Goal: Task Accomplishment & Management: Use online tool/utility

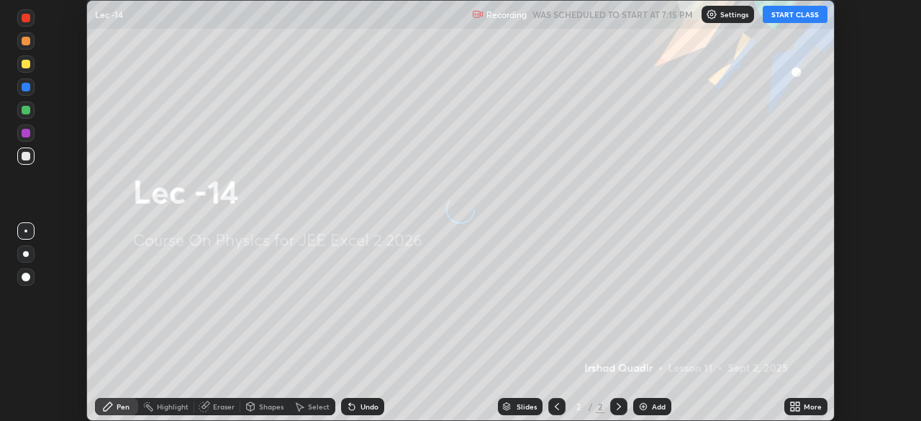
scroll to position [421, 921]
click at [799, 409] on icon at bounding box center [795, 407] width 12 height 12
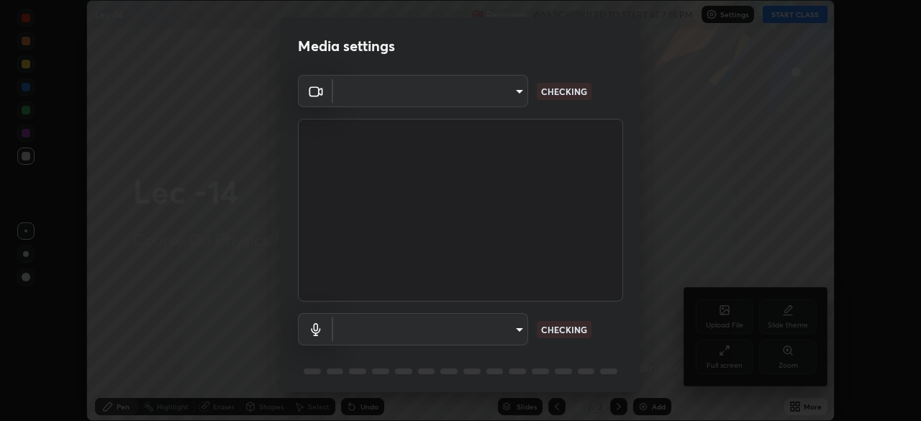
click at [643, 258] on div "Media settings ​ CHECKING ​ CHECKING 1 / 5 Next" at bounding box center [460, 210] width 921 height 421
type input "b39c39fa3676aa5d69aadaccdd66f10891f302373f2f417769bad696ffd91bb2"
type input "default"
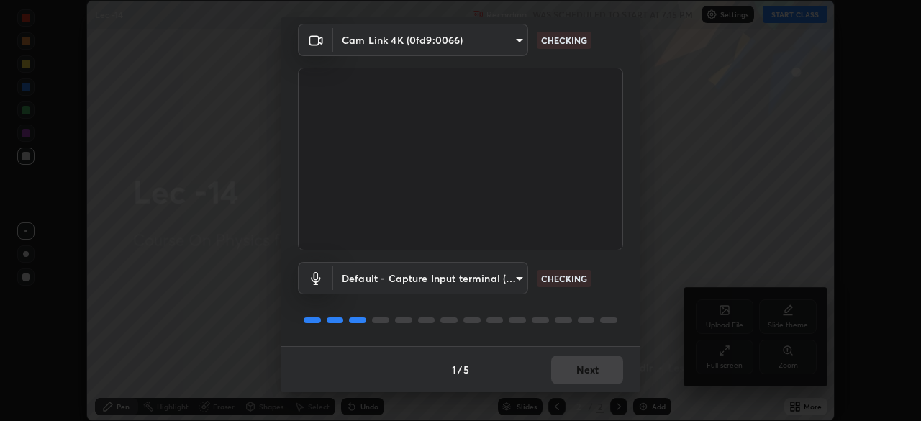
click at [574, 363] on div "1 / 5 Next" at bounding box center [461, 369] width 360 height 46
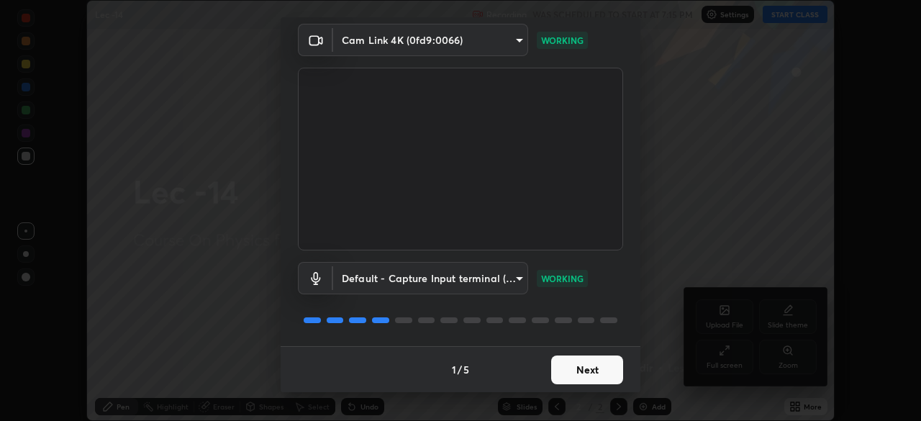
click at [586, 366] on button "Next" at bounding box center [587, 369] width 72 height 29
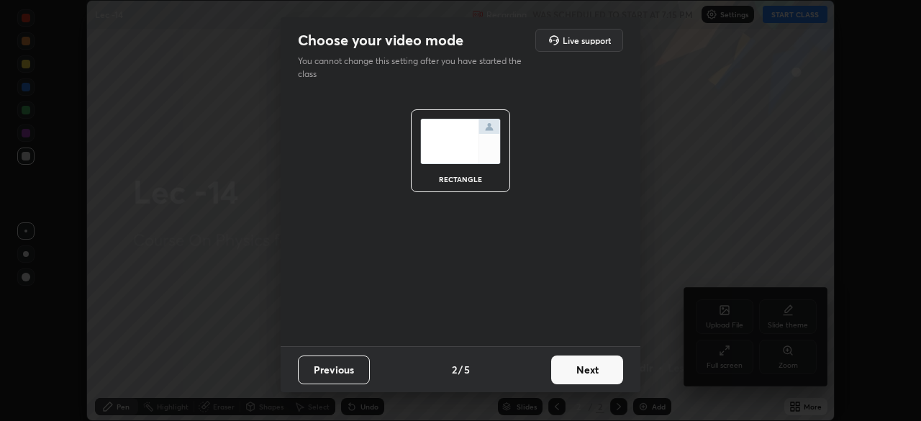
scroll to position [0, 0]
click at [586, 373] on button "Next" at bounding box center [587, 369] width 72 height 29
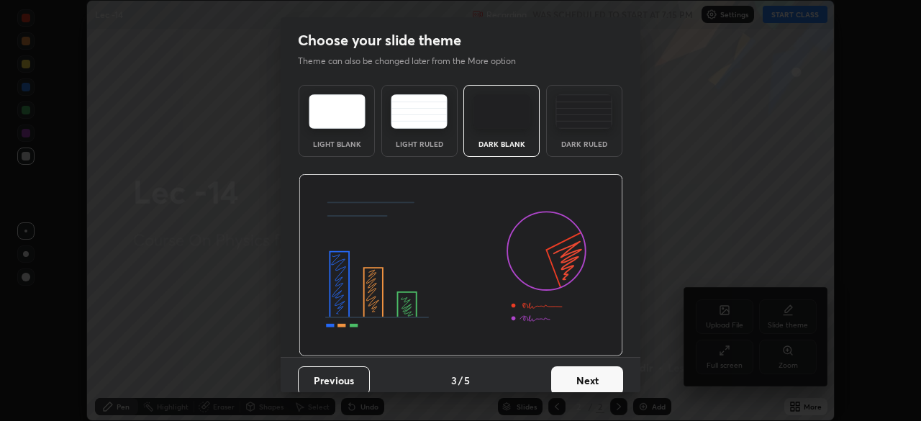
click at [573, 372] on button "Next" at bounding box center [587, 380] width 72 height 29
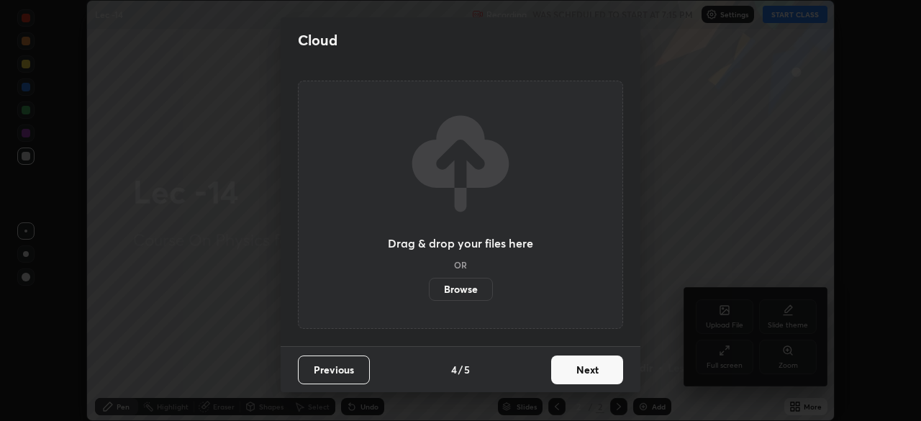
click at [571, 371] on button "Next" at bounding box center [587, 369] width 72 height 29
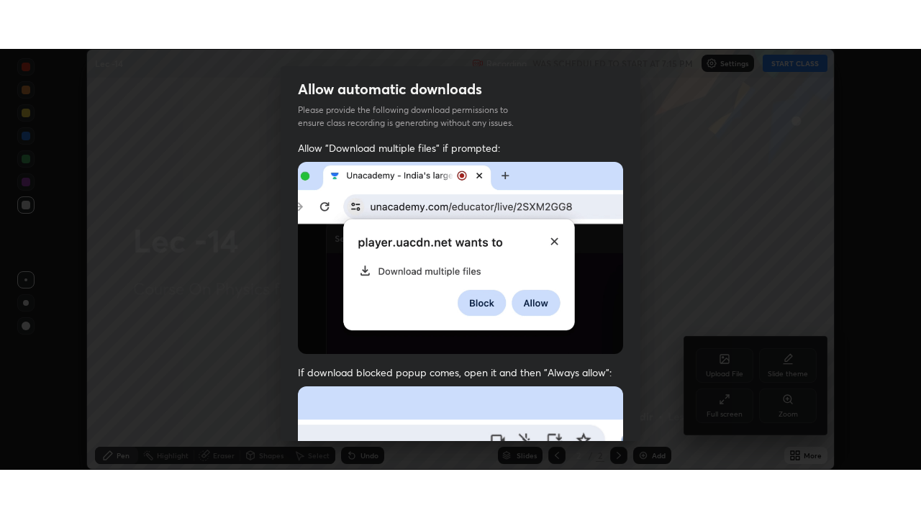
scroll to position [345, 0]
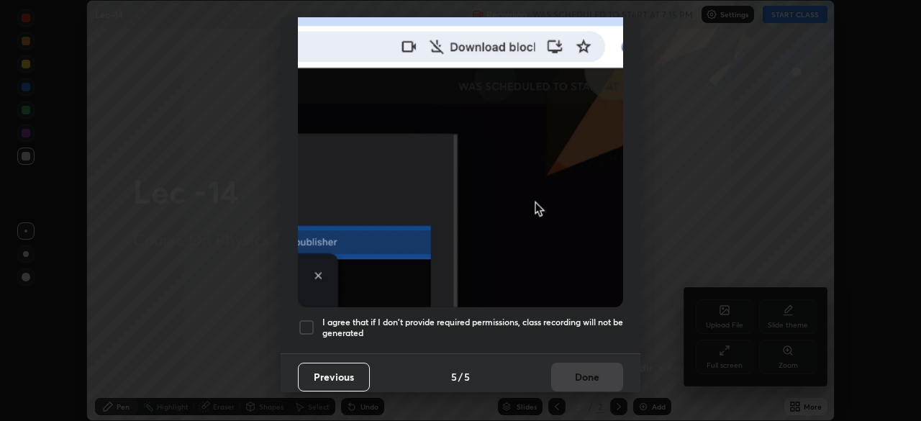
click at [309, 323] on div at bounding box center [306, 327] width 17 height 17
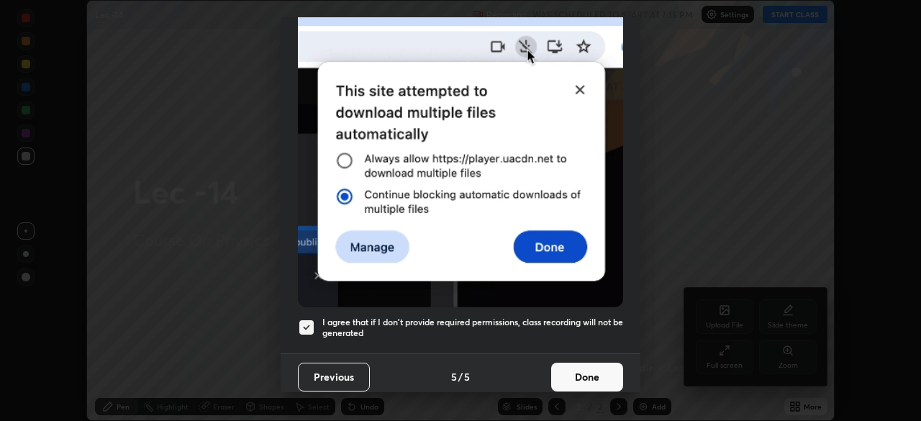
click at [565, 363] on button "Done" at bounding box center [587, 377] width 72 height 29
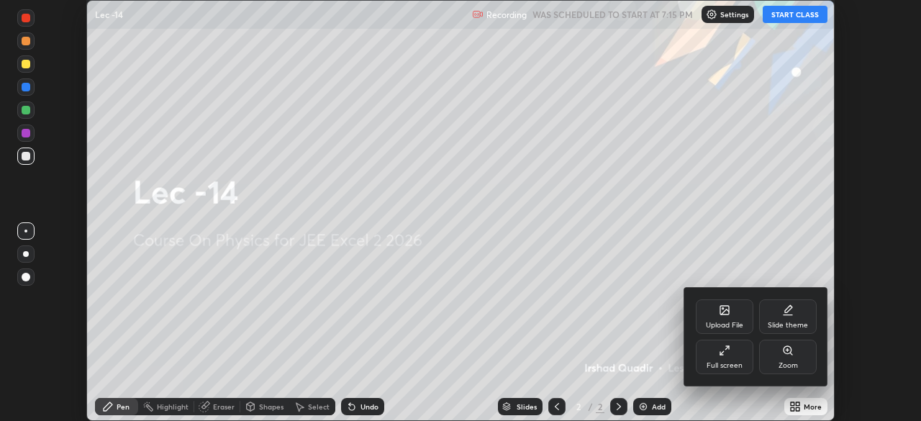
click at [799, 408] on div at bounding box center [460, 210] width 921 height 421
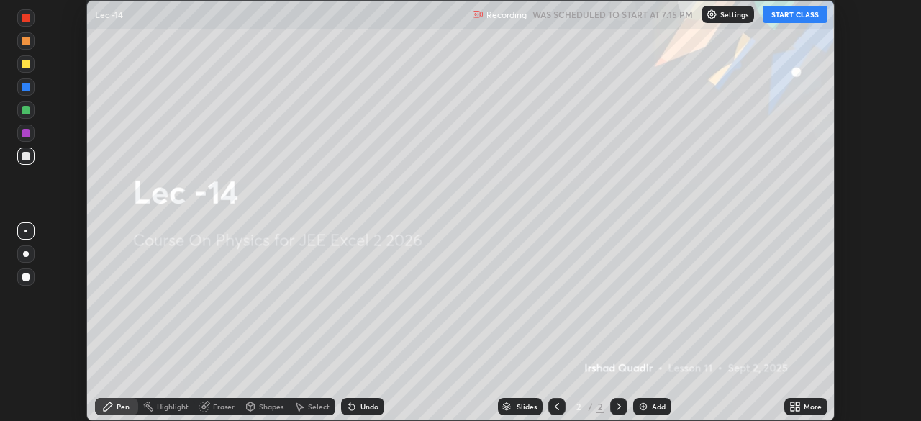
click at [796, 11] on button "START CLASS" at bounding box center [795, 14] width 65 height 17
click at [804, 14] on button "START CLASS" at bounding box center [795, 14] width 65 height 17
click at [794, 14] on button "START CLASS" at bounding box center [795, 14] width 65 height 17
click at [804, 13] on button "End Class" at bounding box center [798, 14] width 58 height 17
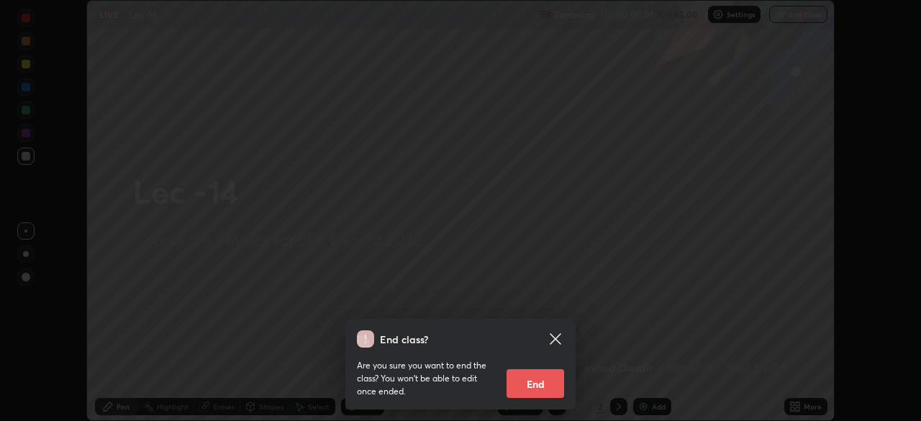
click at [715, 200] on div "End class? Are you sure you want to end the class? You won’t be able to edit on…" at bounding box center [460, 210] width 921 height 421
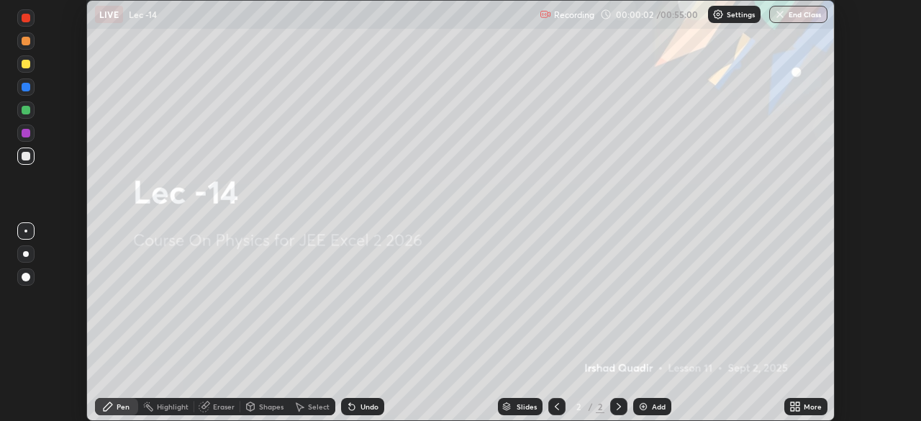
click at [810, 414] on div "More" at bounding box center [805, 406] width 43 height 17
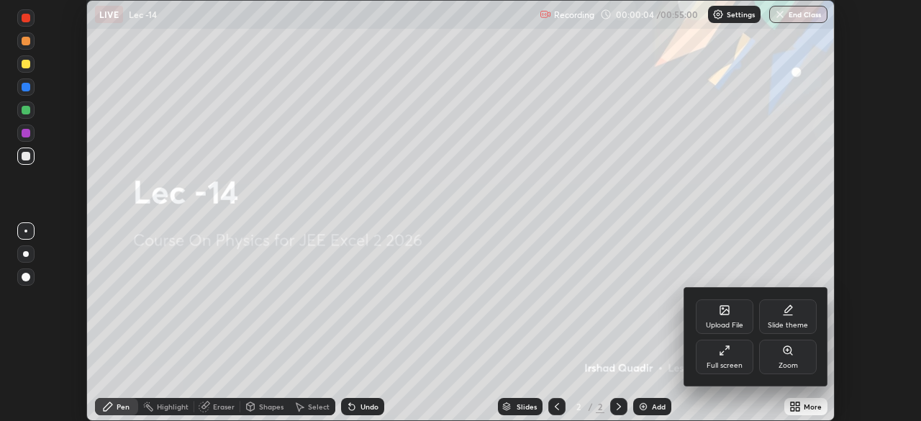
click at [726, 353] on icon at bounding box center [725, 351] width 12 height 12
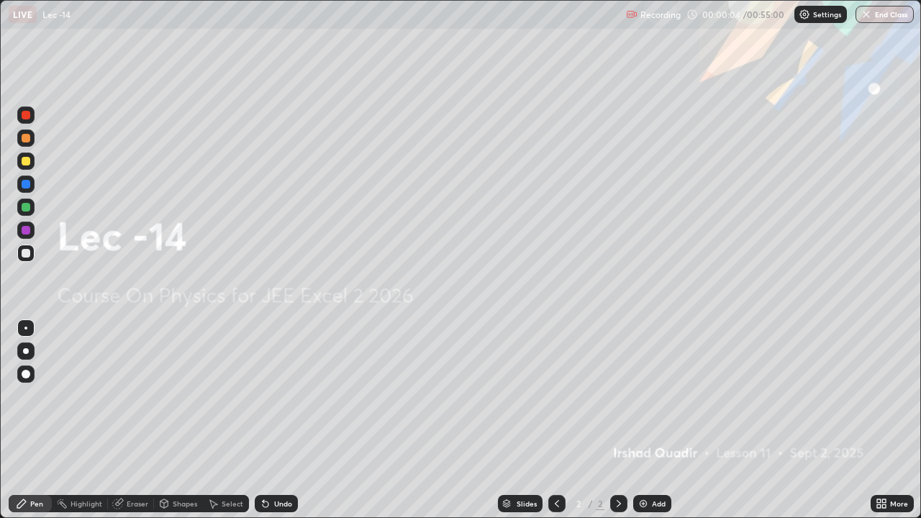
scroll to position [518, 921]
click at [880, 420] on icon at bounding box center [882, 504] width 12 height 12
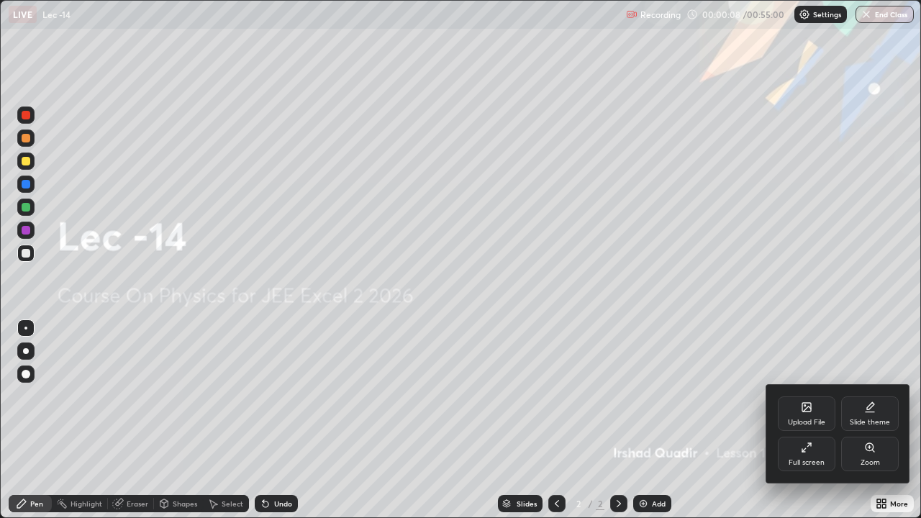
click at [815, 420] on div at bounding box center [460, 259] width 921 height 518
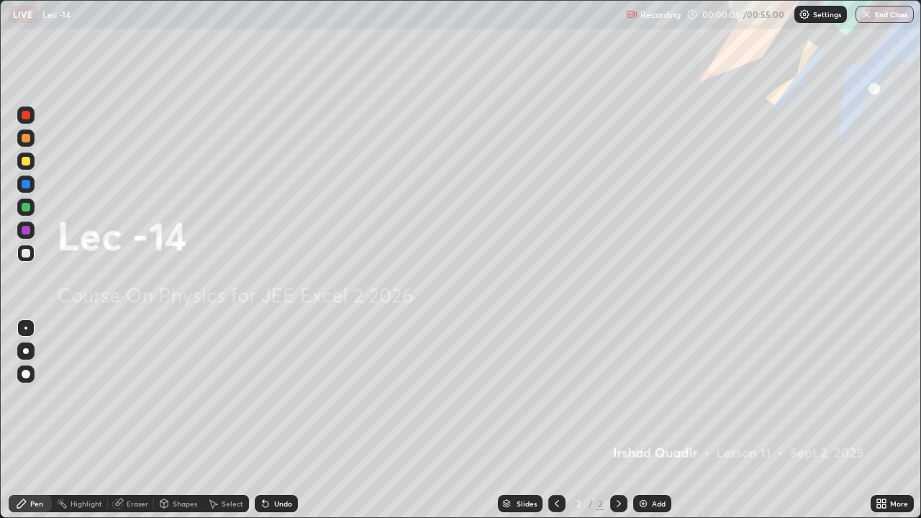
click at [656, 420] on div "Add" at bounding box center [659, 503] width 14 height 7
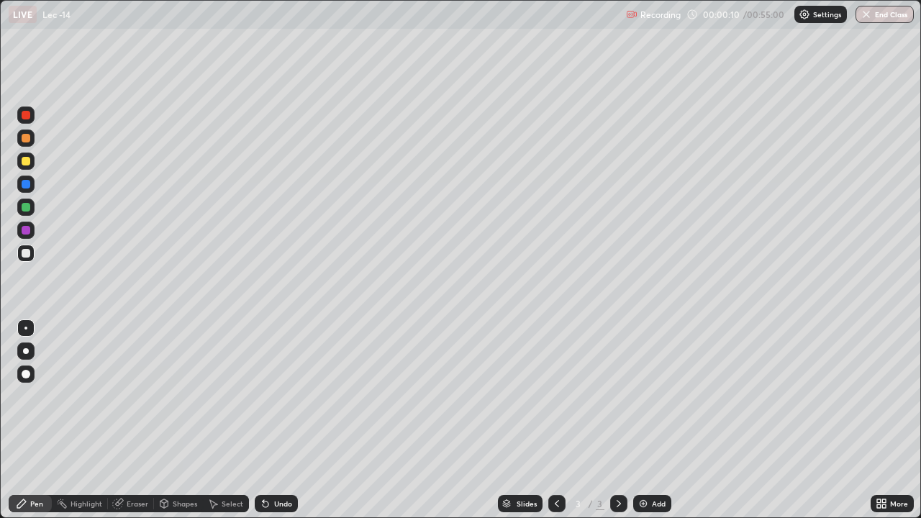
click at [553, 420] on div at bounding box center [556, 503] width 17 height 17
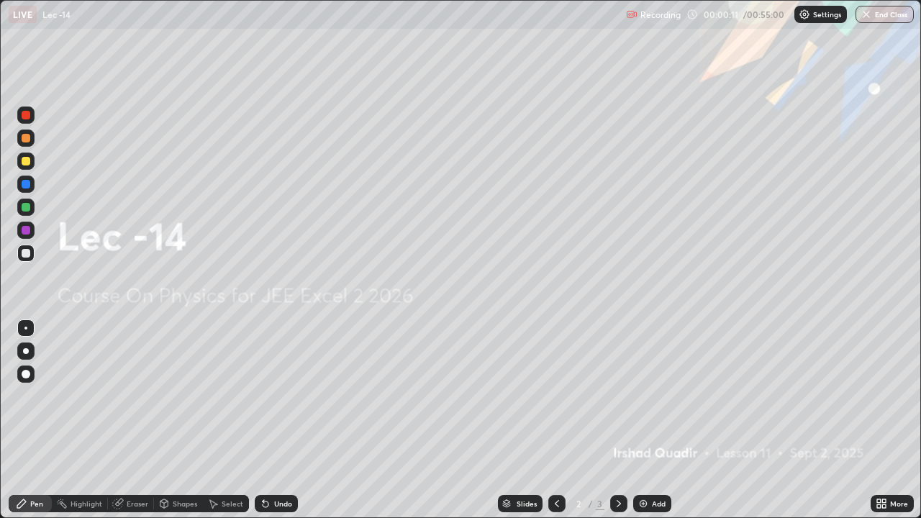
click at [892, 420] on div "More" at bounding box center [899, 503] width 18 height 7
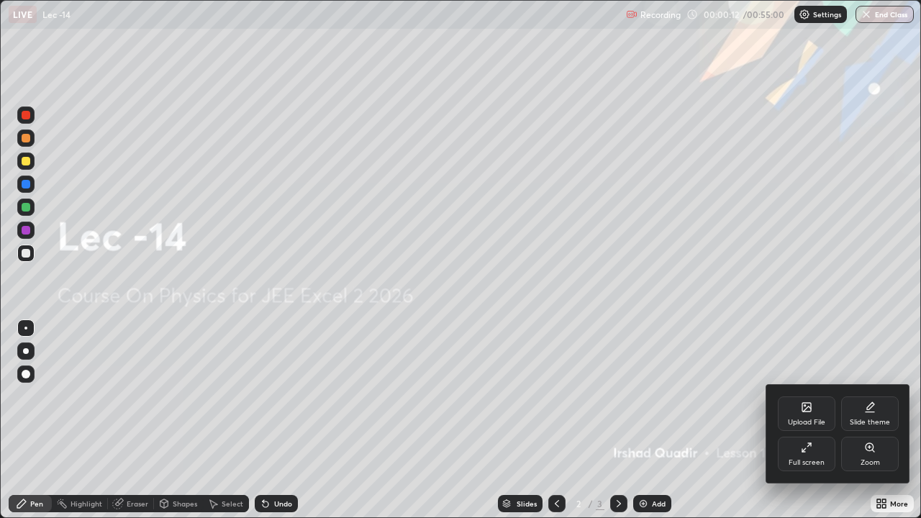
click at [862, 415] on div "Slide theme" at bounding box center [870, 413] width 58 height 35
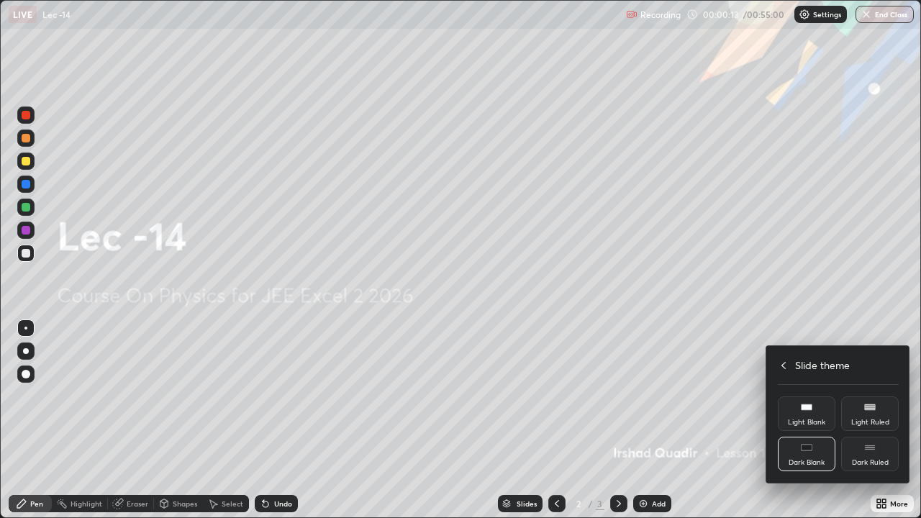
click at [876, 420] on div "Dark Ruled" at bounding box center [870, 454] width 58 height 35
click at [644, 420] on div at bounding box center [460, 259] width 921 height 518
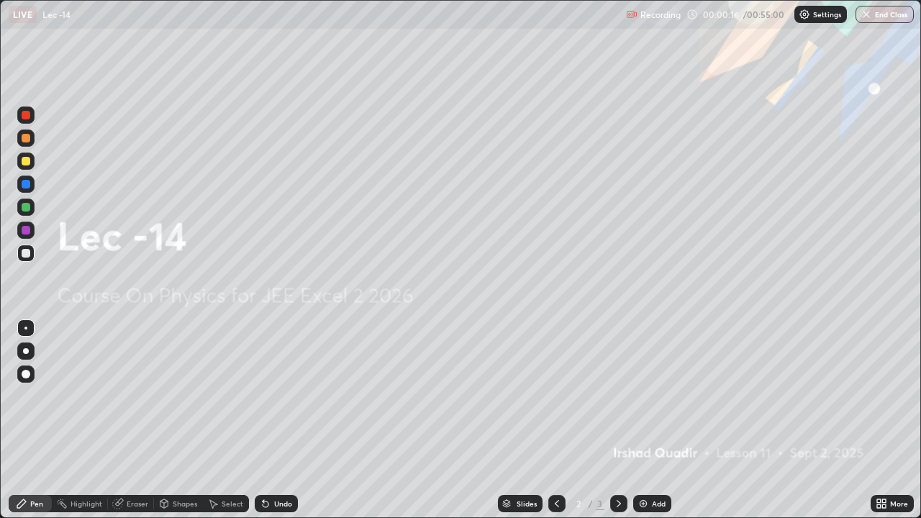
click at [617, 420] on icon at bounding box center [619, 503] width 4 height 7
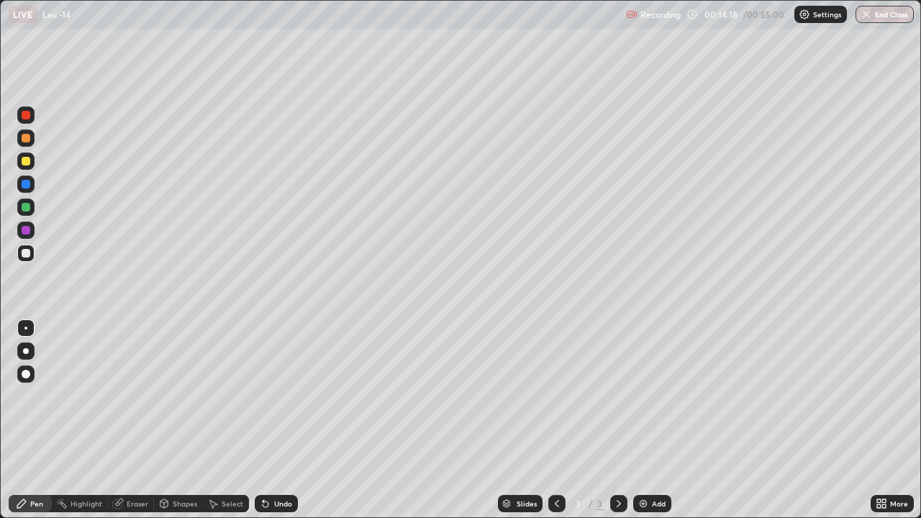
click at [889, 420] on div "More" at bounding box center [892, 503] width 43 height 17
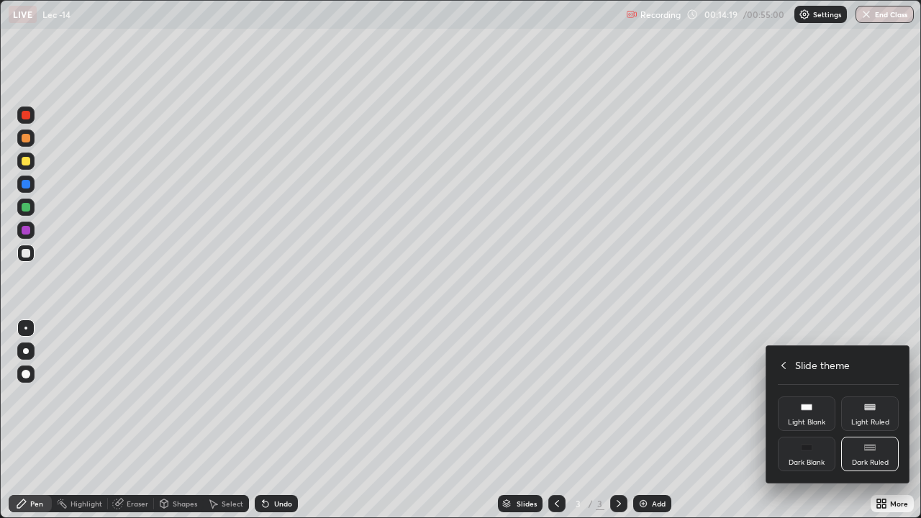
click at [869, 420] on rect at bounding box center [870, 449] width 10 height 1
click at [867, 420] on icon at bounding box center [870, 448] width 12 height 12
click at [866, 420] on div "Dark Ruled" at bounding box center [870, 454] width 58 height 35
click at [648, 420] on div at bounding box center [460, 259] width 921 height 518
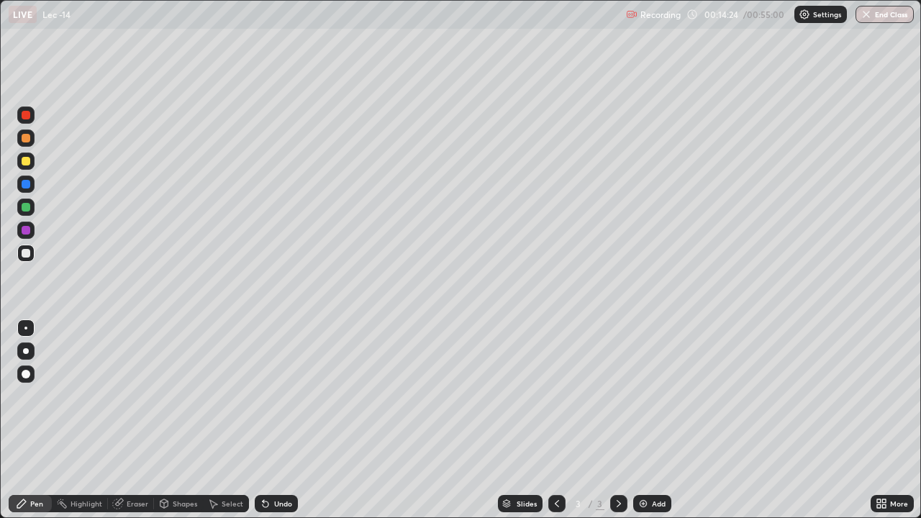
click at [885, 420] on div "More" at bounding box center [892, 503] width 43 height 17
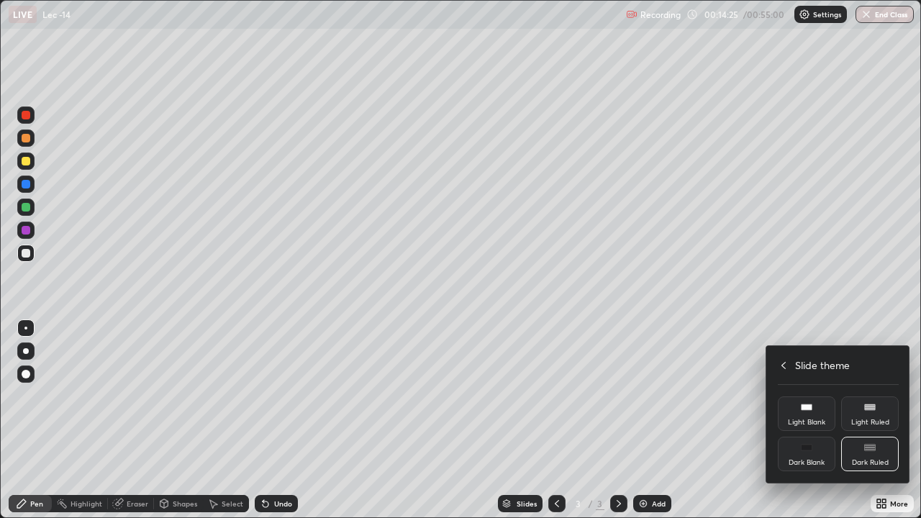
click at [870, 420] on div "Dark Ruled" at bounding box center [870, 462] width 37 height 7
click at [870, 420] on icon at bounding box center [870, 448] width 12 height 12
click at [870, 420] on rect at bounding box center [869, 448] width 11 height 6
click at [873, 420] on rect at bounding box center [869, 448] width 11 height 6
click at [869, 420] on rect at bounding box center [870, 448] width 10 height 1
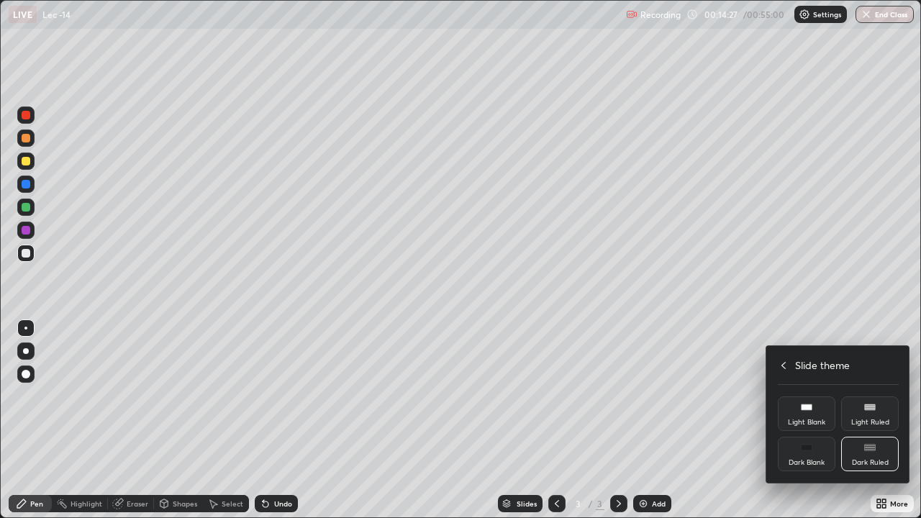
click at [871, 420] on rect at bounding box center [870, 445] width 10 height 1
click at [864, 414] on div "Light Ruled" at bounding box center [870, 413] width 58 height 35
click at [871, 420] on div "Dark Ruled" at bounding box center [870, 454] width 58 height 35
click at [652, 420] on div at bounding box center [460, 259] width 921 height 518
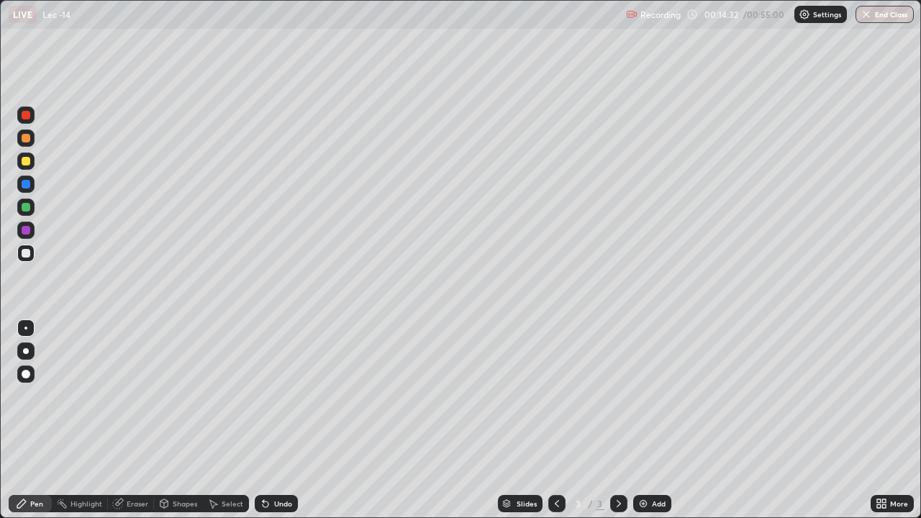
click at [648, 420] on img at bounding box center [644, 504] width 12 height 12
click at [186, 420] on div "Shapes" at bounding box center [178, 503] width 49 height 17
click at [132, 420] on div "Eraser" at bounding box center [138, 503] width 22 height 7
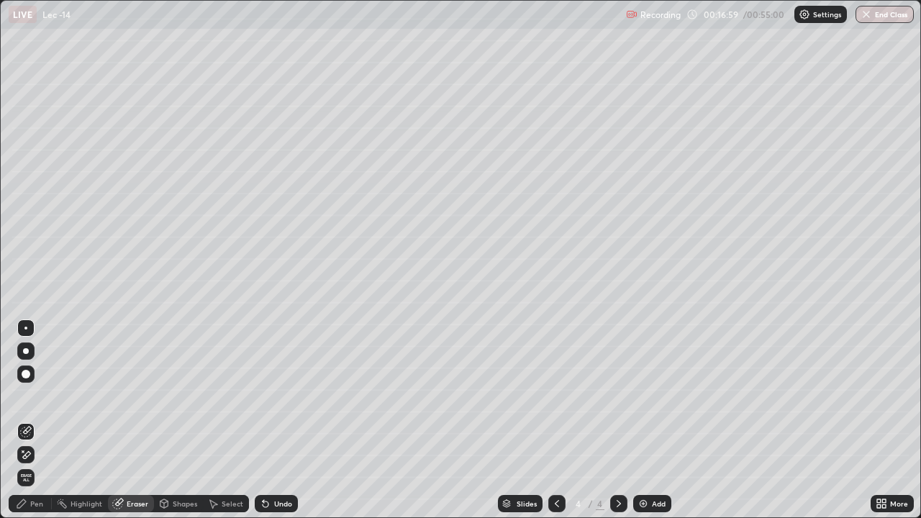
click at [45, 420] on div "Pen" at bounding box center [30, 503] width 43 height 17
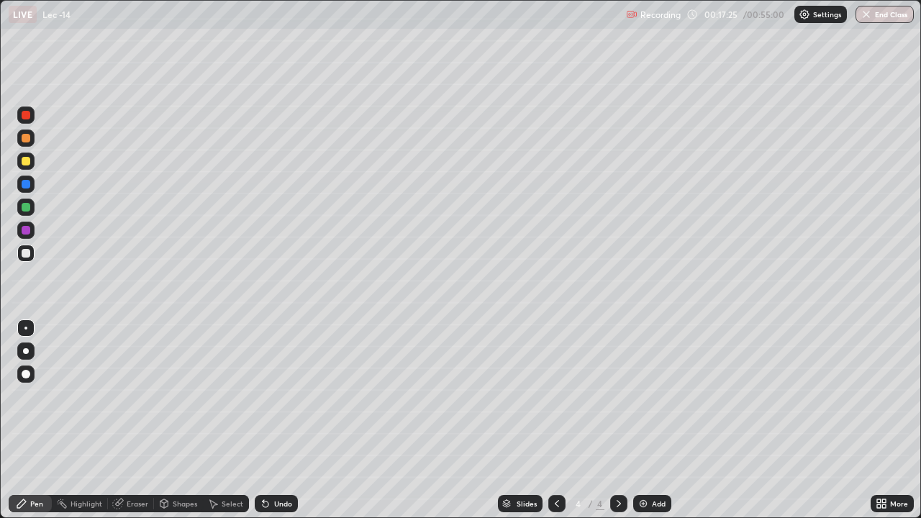
click at [30, 161] on div at bounding box center [25, 161] width 17 height 17
click at [30, 162] on div at bounding box center [26, 161] width 9 height 9
click at [184, 420] on div "Shapes" at bounding box center [185, 503] width 24 height 7
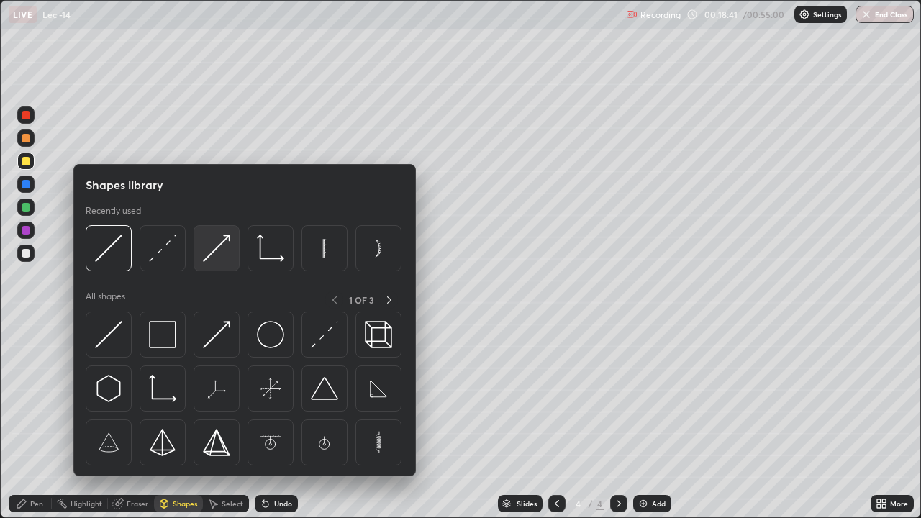
click at [218, 244] on img at bounding box center [216, 248] width 27 height 27
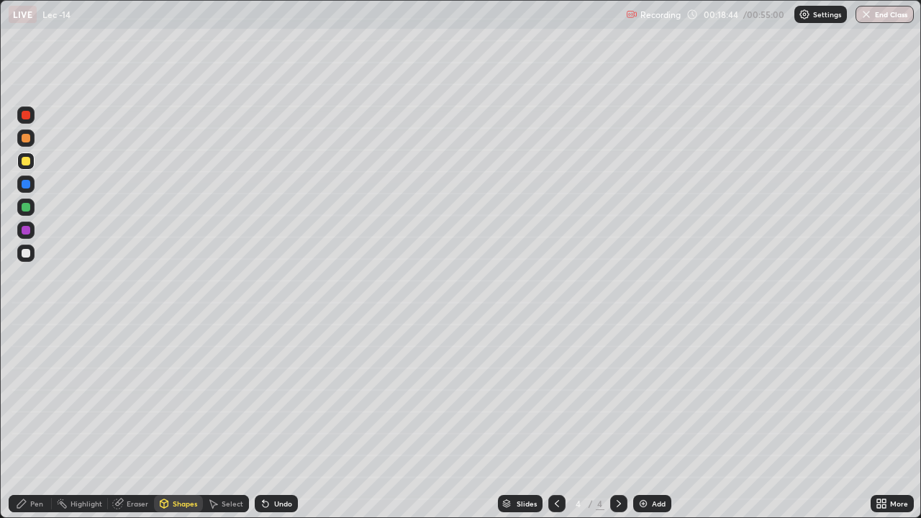
click at [180, 420] on div "Shapes" at bounding box center [185, 503] width 24 height 7
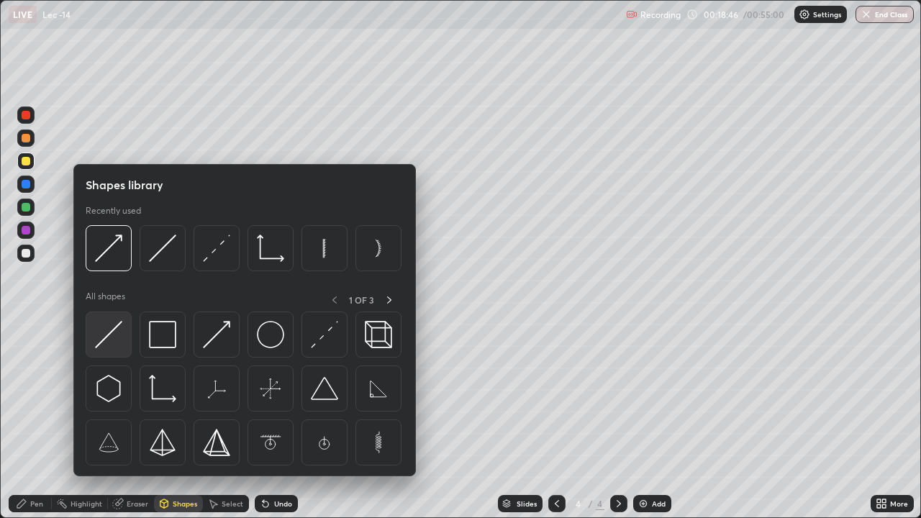
click at [112, 331] on img at bounding box center [108, 334] width 27 height 27
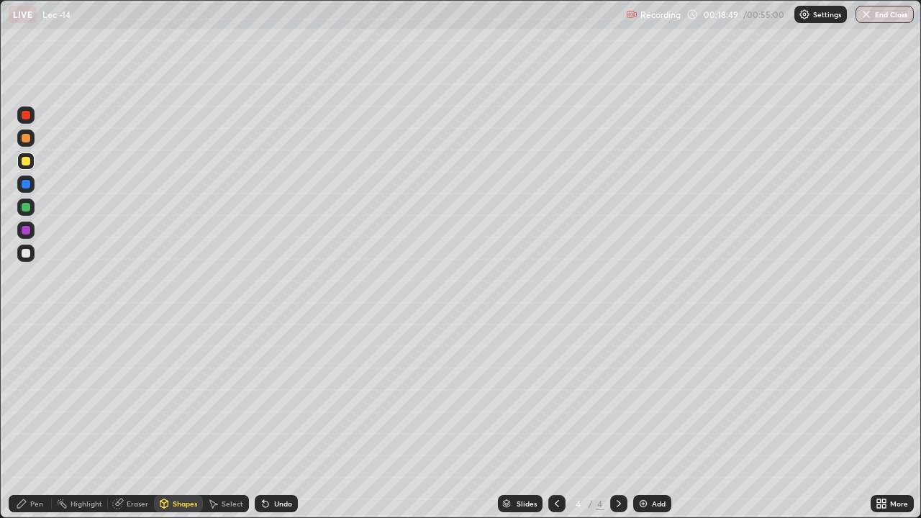
click at [176, 420] on div "Shapes" at bounding box center [185, 503] width 24 height 7
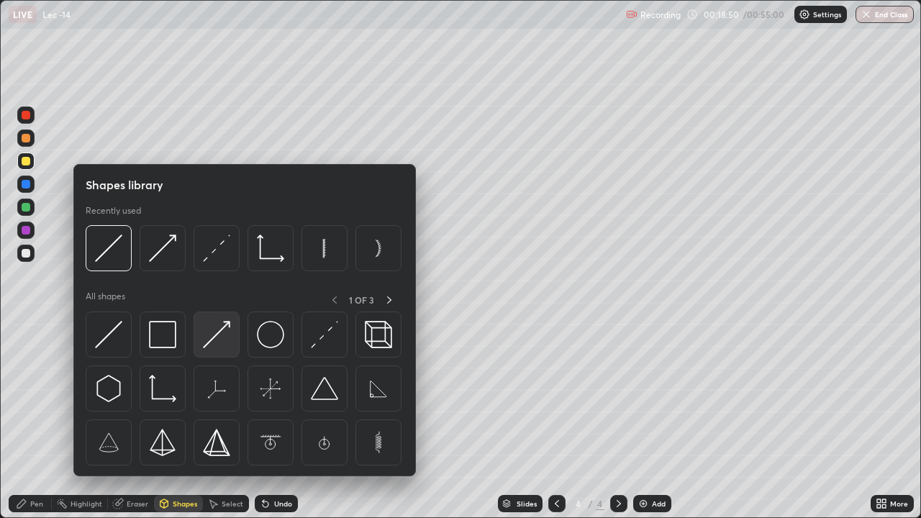
click at [219, 331] on img at bounding box center [216, 334] width 27 height 27
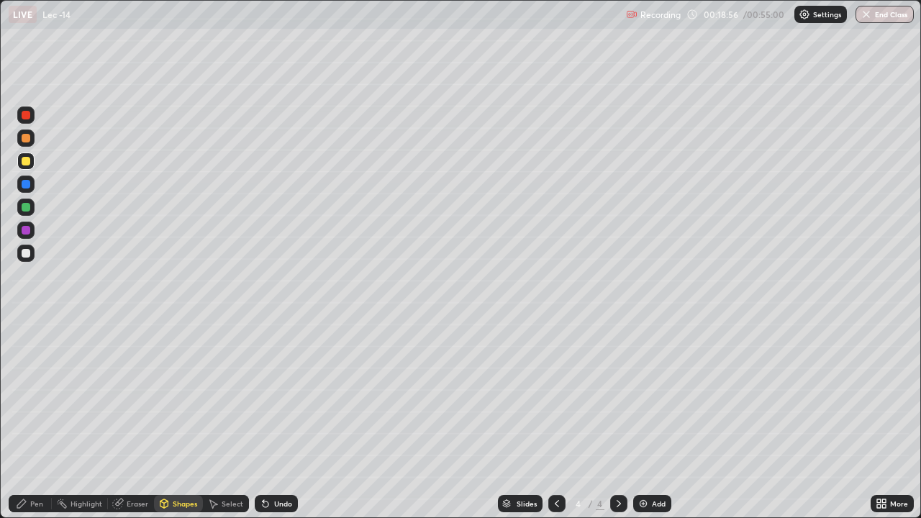
click at [42, 420] on div "Pen" at bounding box center [36, 503] width 13 height 7
click at [183, 420] on div "Shapes" at bounding box center [185, 503] width 24 height 7
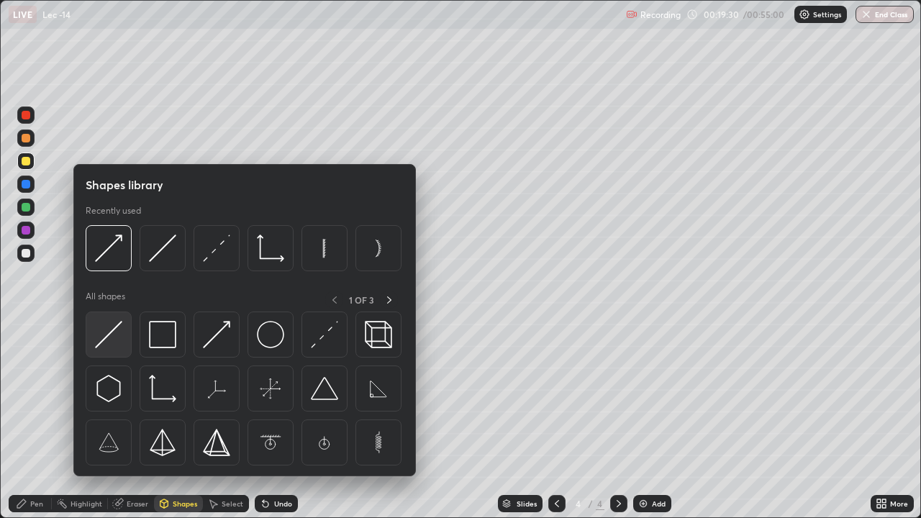
click at [113, 333] on img at bounding box center [108, 334] width 27 height 27
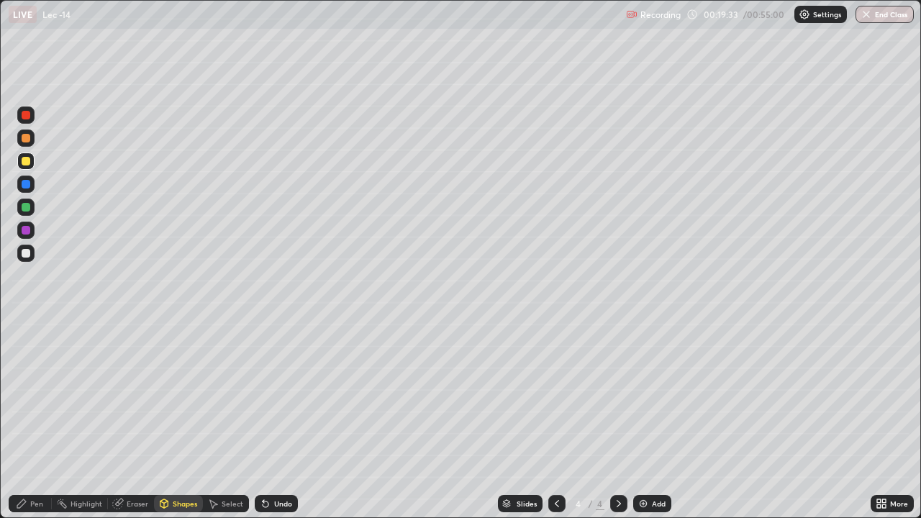
click at [41, 420] on div "Pen" at bounding box center [30, 503] width 43 height 17
click at [178, 420] on div "Shapes" at bounding box center [185, 503] width 24 height 7
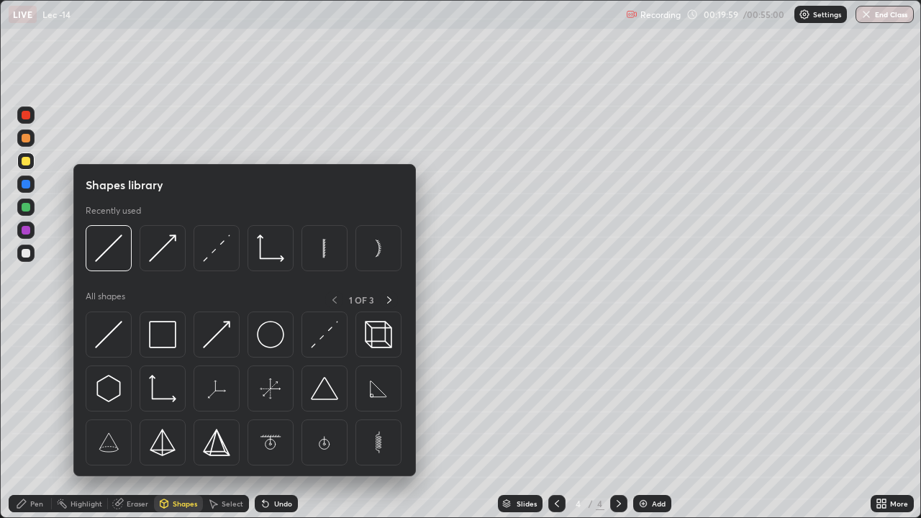
click at [140, 420] on div "Eraser" at bounding box center [138, 503] width 22 height 7
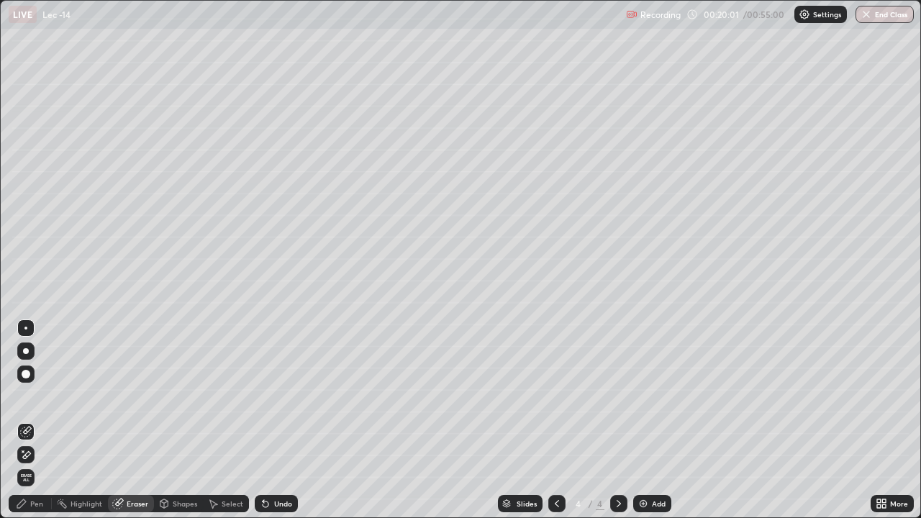
click at [40, 420] on div "Pen" at bounding box center [36, 503] width 13 height 7
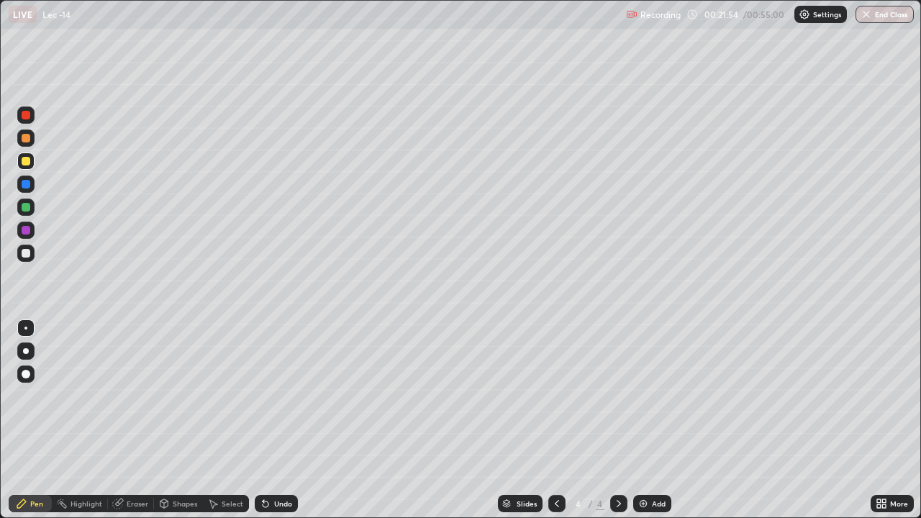
click at [28, 211] on div at bounding box center [26, 207] width 9 height 9
click at [176, 420] on div "Shapes" at bounding box center [185, 503] width 24 height 7
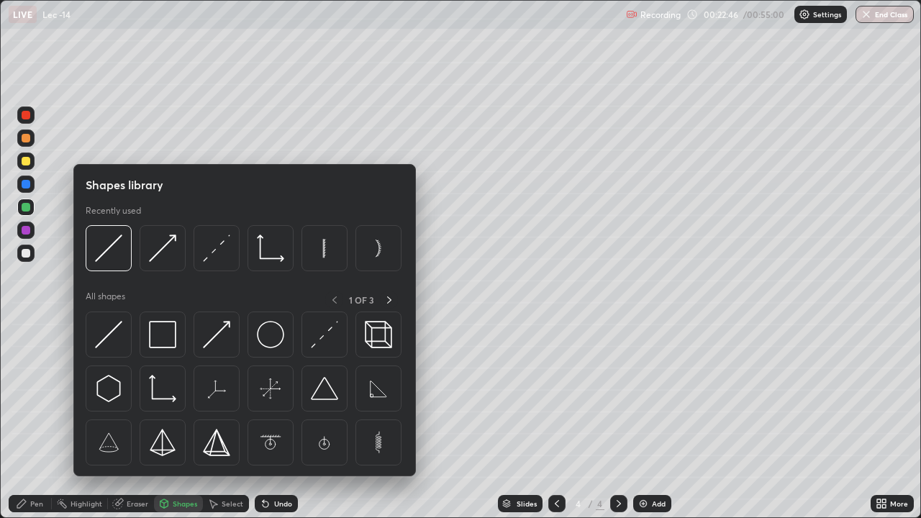
click at [27, 163] on div at bounding box center [26, 161] width 9 height 9
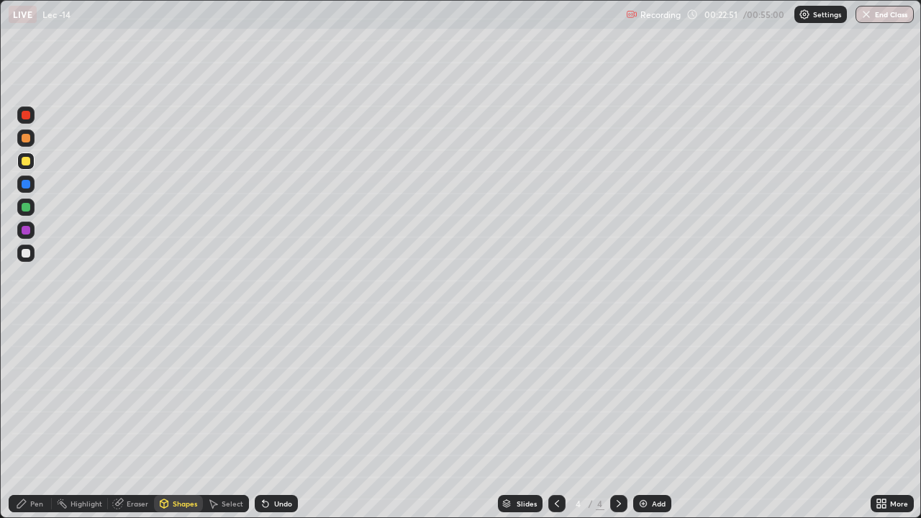
click at [38, 420] on div "Pen" at bounding box center [36, 503] width 13 height 7
click at [617, 420] on icon at bounding box center [619, 504] width 12 height 12
click at [621, 420] on icon at bounding box center [619, 504] width 12 height 12
click at [649, 420] on div "Add" at bounding box center [652, 503] width 38 height 17
click at [24, 138] on div at bounding box center [26, 138] width 9 height 9
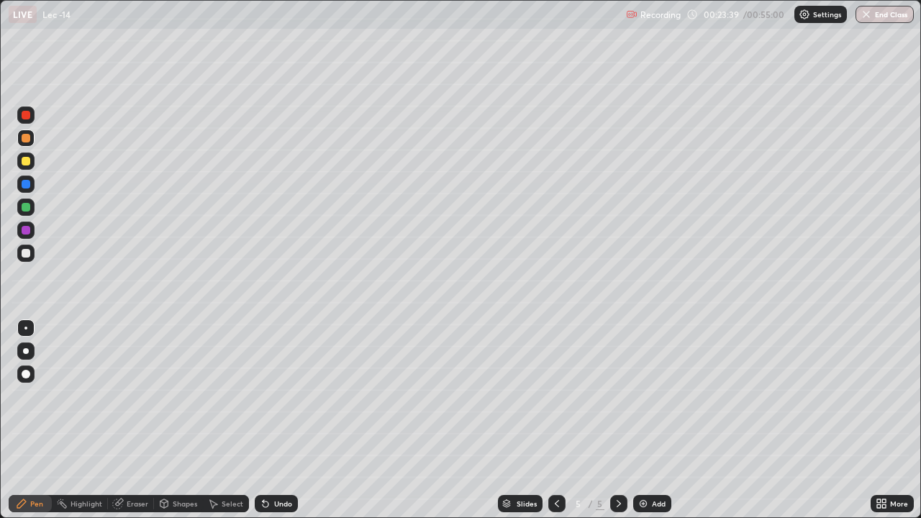
click at [26, 207] on div at bounding box center [26, 207] width 9 height 9
click at [35, 420] on div "Pen" at bounding box center [36, 503] width 13 height 7
click at [38, 420] on div "Pen" at bounding box center [30, 503] width 43 height 17
click at [37, 420] on div "Pen" at bounding box center [36, 503] width 13 height 7
click at [38, 420] on div "Pen" at bounding box center [36, 503] width 13 height 7
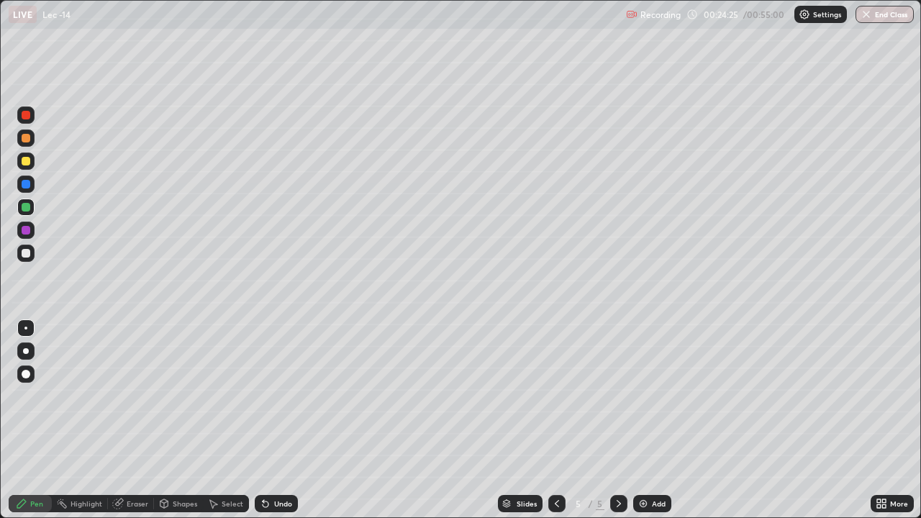
click at [179, 420] on div "Shapes" at bounding box center [185, 503] width 24 height 7
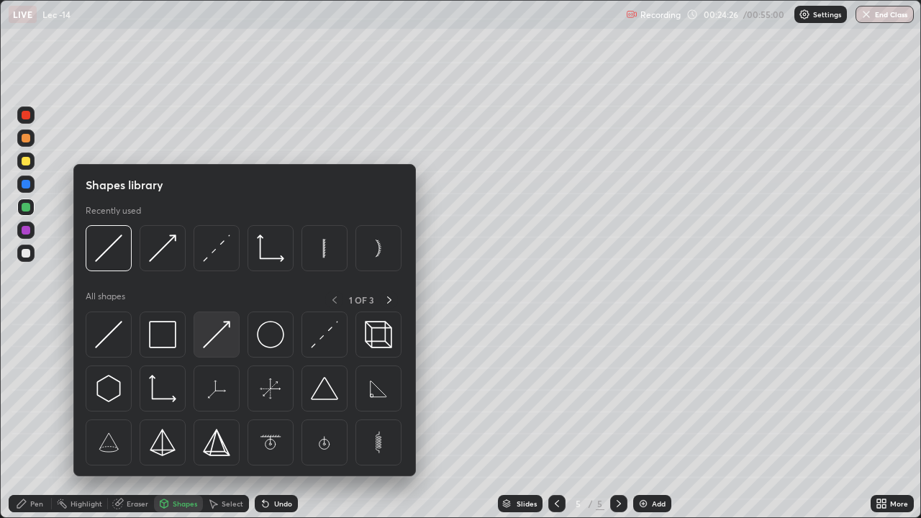
click at [215, 337] on img at bounding box center [216, 334] width 27 height 27
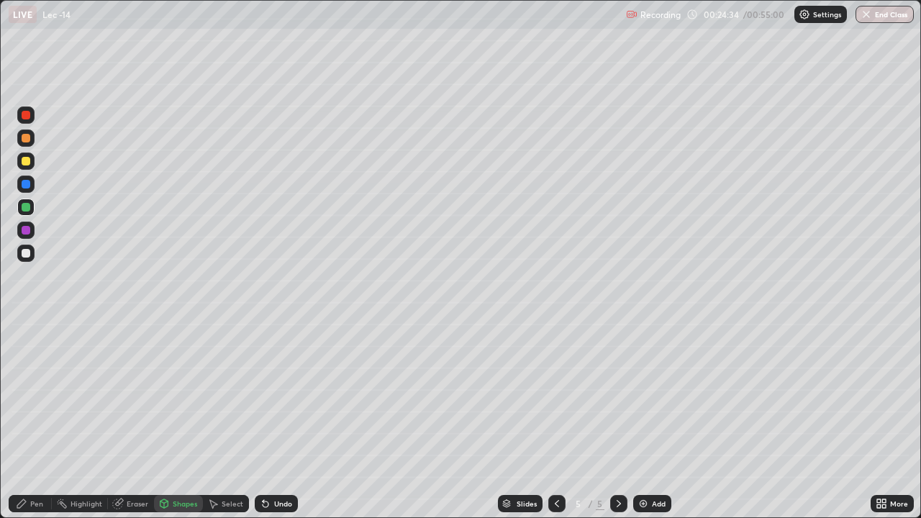
click at [35, 420] on div "Pen" at bounding box center [36, 503] width 13 height 7
click at [19, 231] on div at bounding box center [25, 230] width 17 height 17
click at [40, 420] on div "Pen" at bounding box center [36, 503] width 13 height 7
click at [31, 420] on div "Pen" at bounding box center [36, 503] width 13 height 7
click at [178, 420] on div "Shapes" at bounding box center [185, 503] width 24 height 7
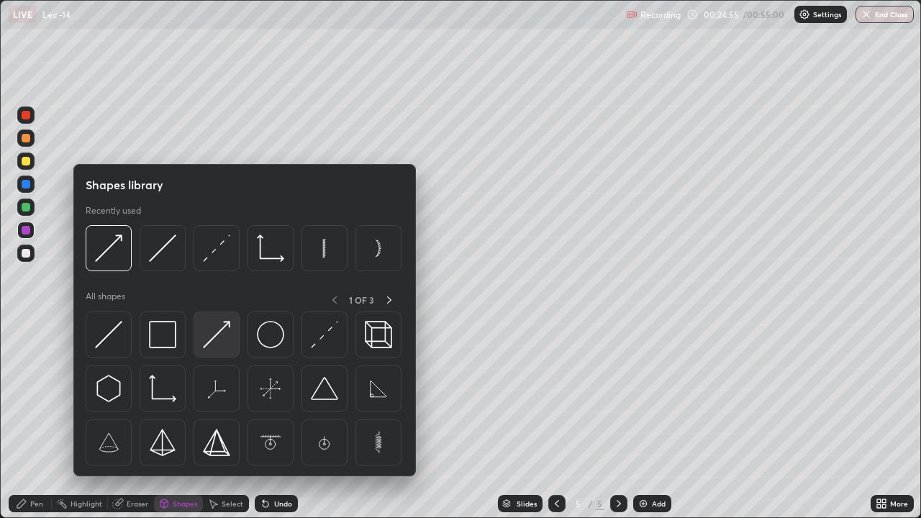
click at [209, 341] on img at bounding box center [216, 334] width 27 height 27
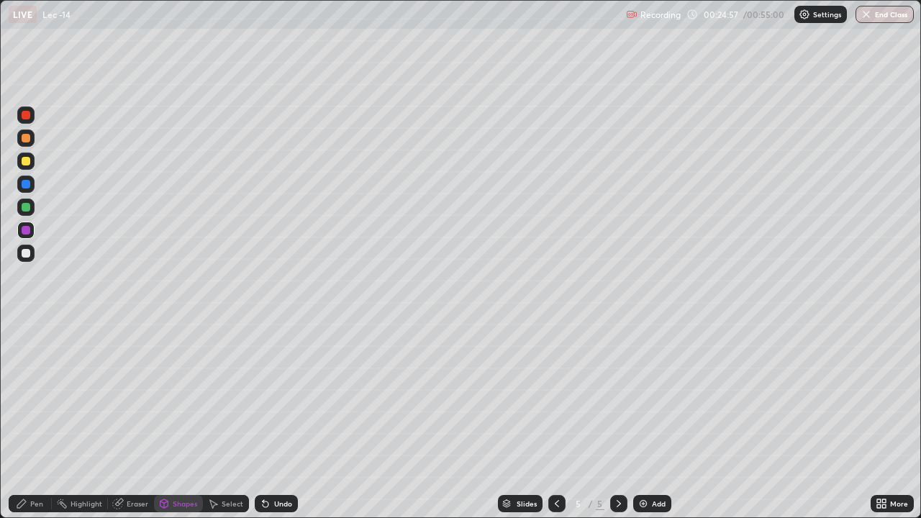
click at [35, 420] on div "Pen" at bounding box center [36, 503] width 13 height 7
click at [189, 420] on div "Shapes" at bounding box center [185, 503] width 24 height 7
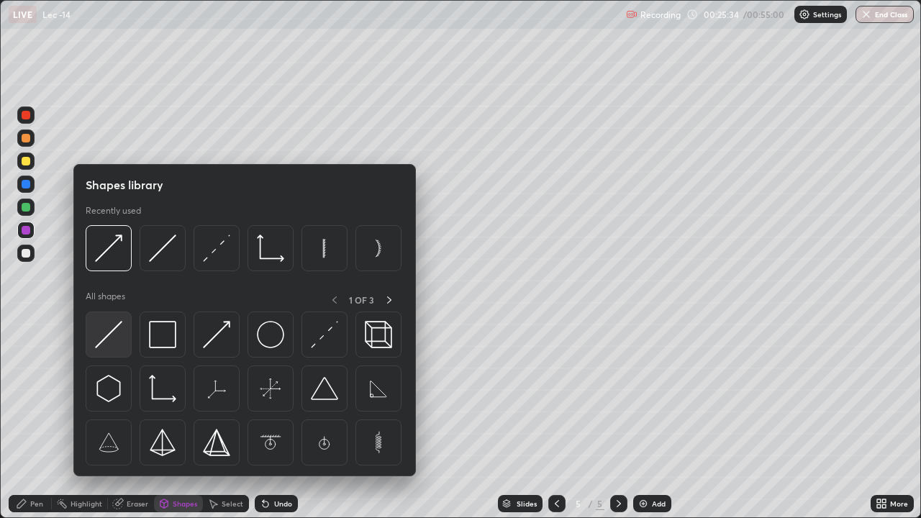
click at [104, 337] on img at bounding box center [108, 334] width 27 height 27
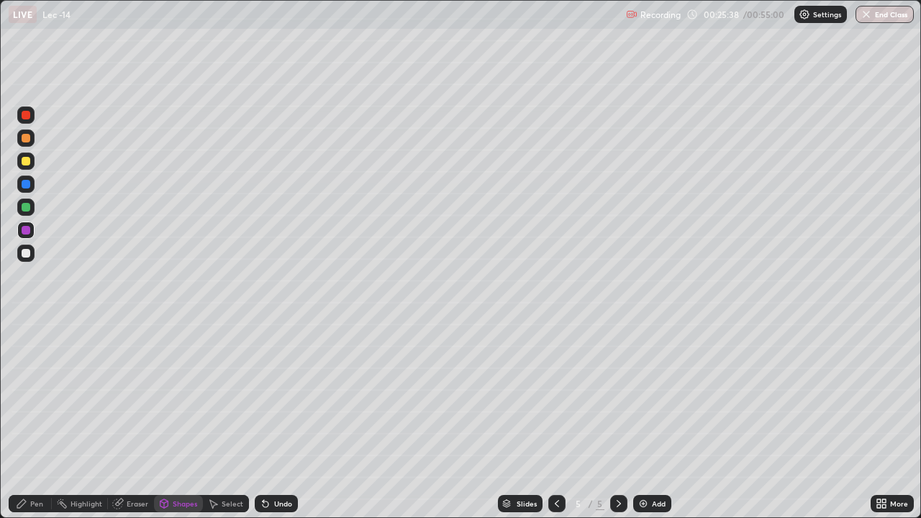
click at [37, 420] on div "Pen" at bounding box center [30, 503] width 43 height 17
click at [29, 205] on div at bounding box center [26, 207] width 9 height 9
click at [657, 420] on div "Add" at bounding box center [659, 503] width 14 height 7
click at [27, 163] on div at bounding box center [26, 161] width 9 height 9
click at [135, 420] on div "Eraser" at bounding box center [138, 503] width 22 height 7
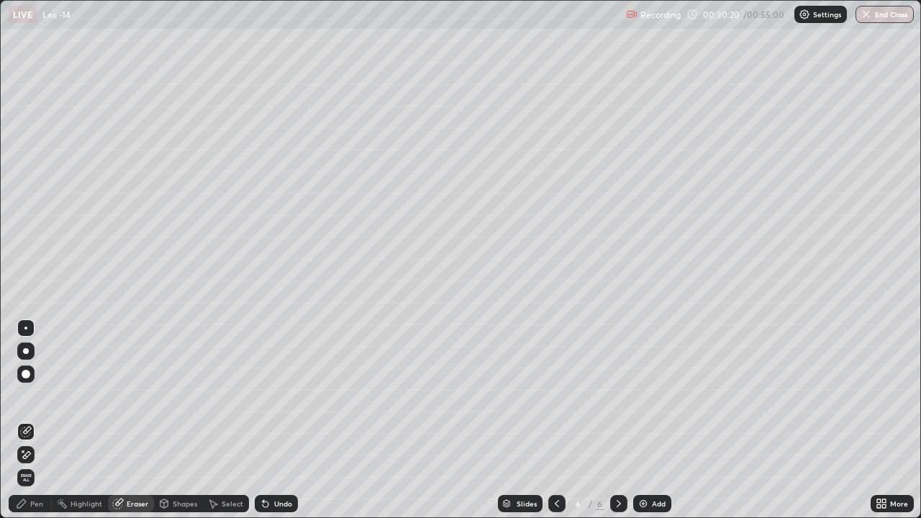
click at [35, 420] on div "Pen" at bounding box center [36, 503] width 13 height 7
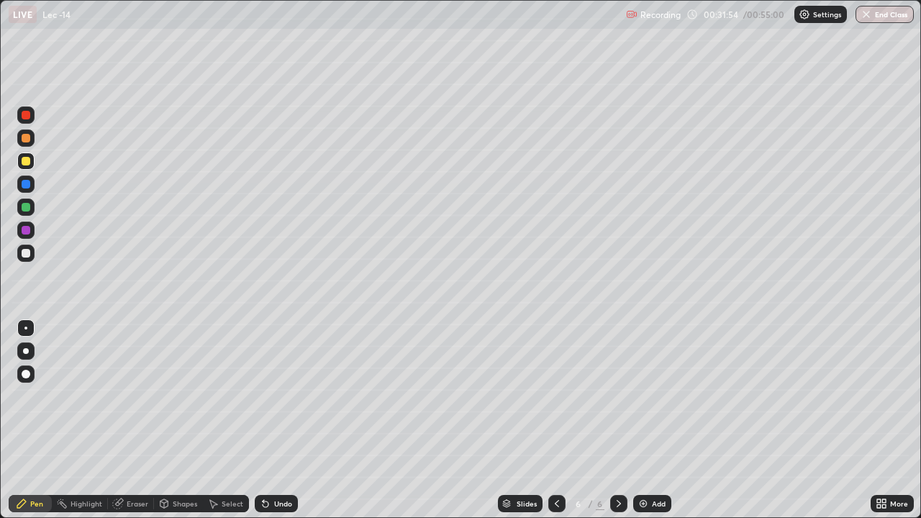
click at [22, 205] on div at bounding box center [26, 207] width 9 height 9
click at [133, 420] on div "Eraser" at bounding box center [138, 503] width 22 height 7
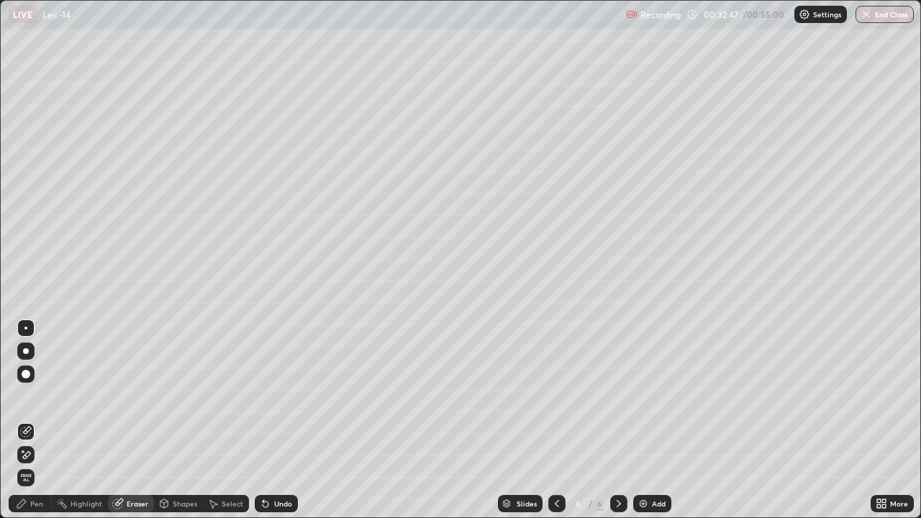
click at [176, 420] on div "Shapes" at bounding box center [185, 503] width 24 height 7
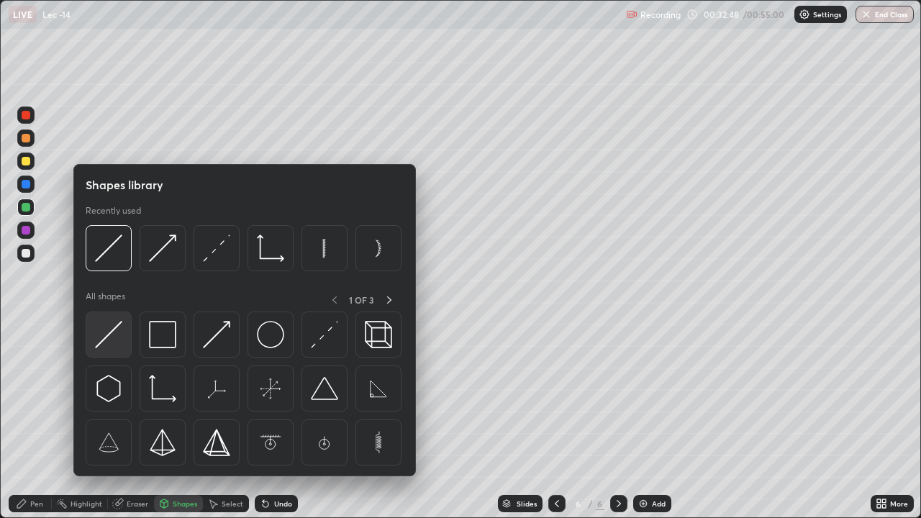
click at [107, 345] on img at bounding box center [108, 334] width 27 height 27
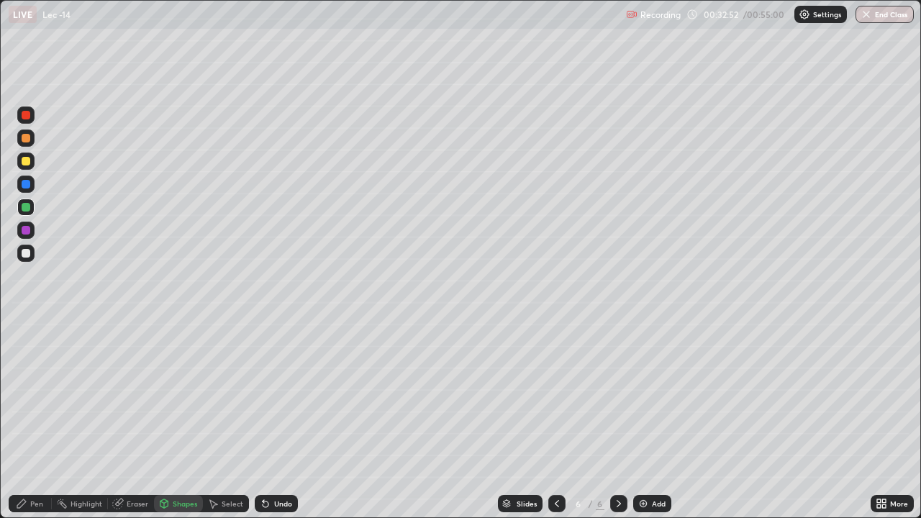
click at [37, 420] on div "Pen" at bounding box center [36, 503] width 13 height 7
click at [176, 420] on div "Shapes" at bounding box center [185, 503] width 24 height 7
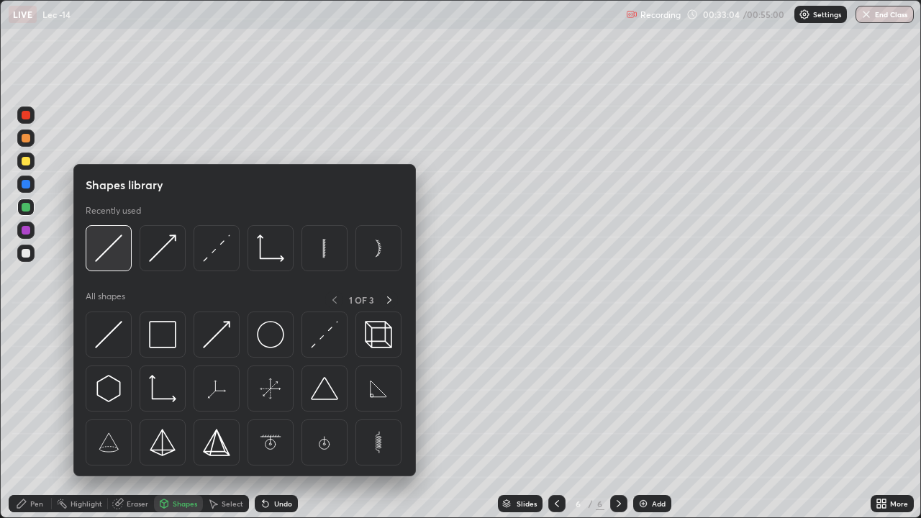
click at [106, 248] on img at bounding box center [108, 248] width 27 height 27
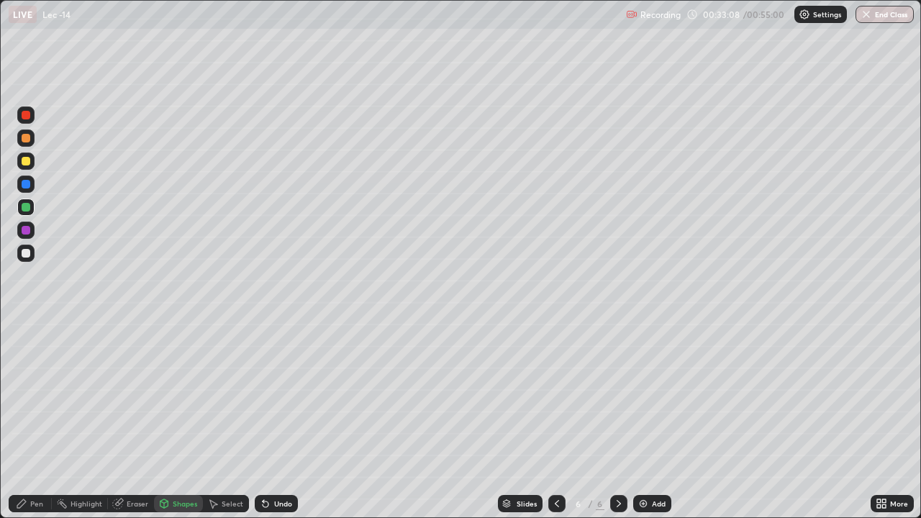
click at [38, 420] on div "Pen" at bounding box center [36, 503] width 13 height 7
click at [76, 420] on div "Highlight" at bounding box center [87, 503] width 32 height 7
click at [177, 420] on div "Shapes" at bounding box center [185, 503] width 24 height 7
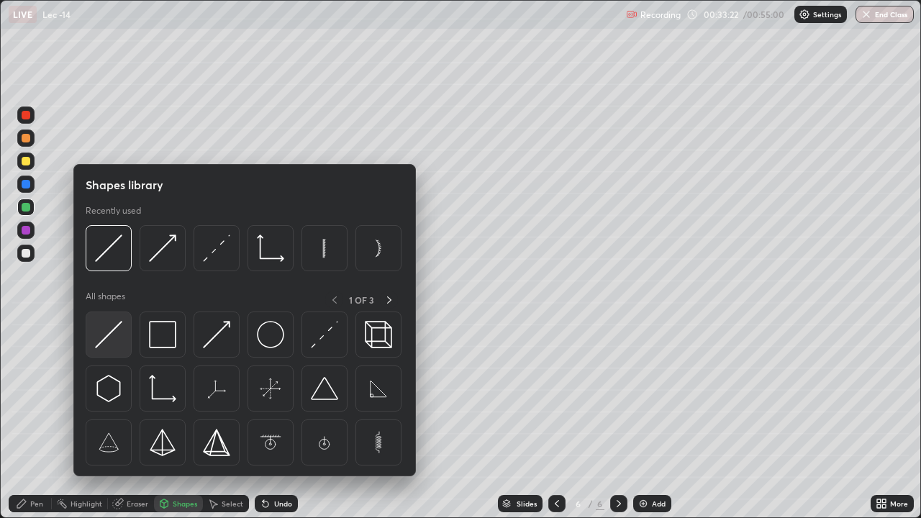
click at [105, 335] on img at bounding box center [108, 334] width 27 height 27
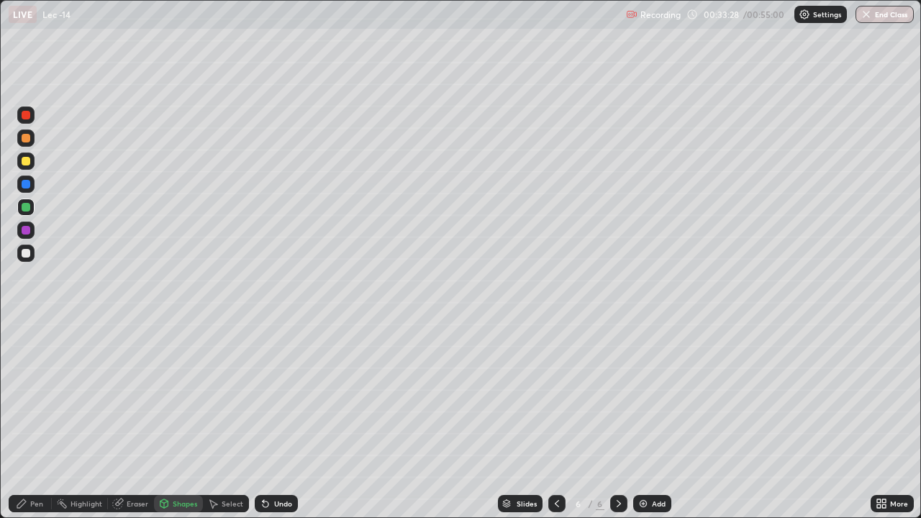
click at [131, 420] on div "Eraser" at bounding box center [138, 503] width 22 height 7
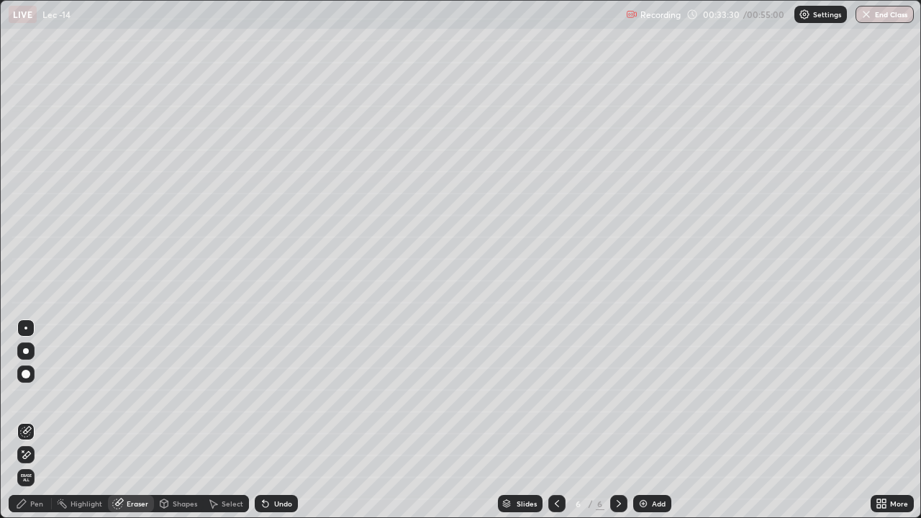
click at [281, 420] on div "Undo" at bounding box center [283, 503] width 18 height 7
click at [37, 420] on div "Pen" at bounding box center [36, 503] width 13 height 7
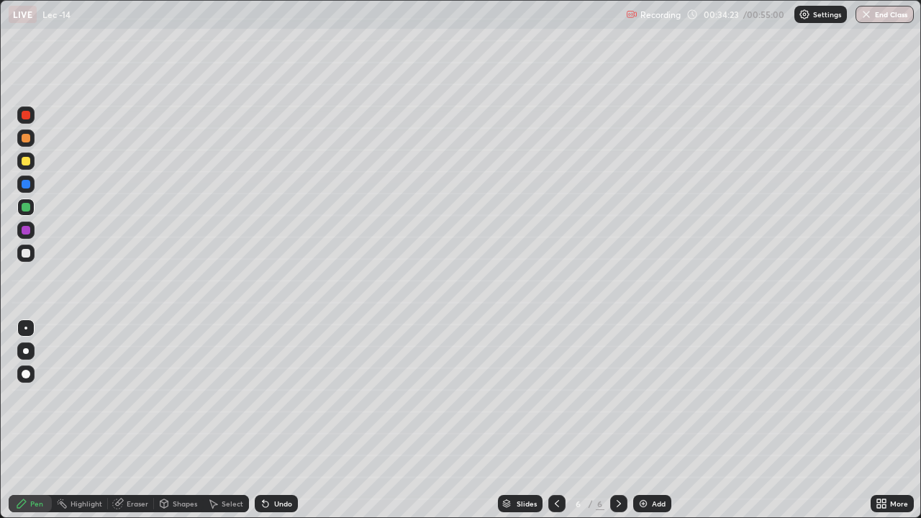
click at [133, 420] on div "Eraser" at bounding box center [138, 503] width 22 height 7
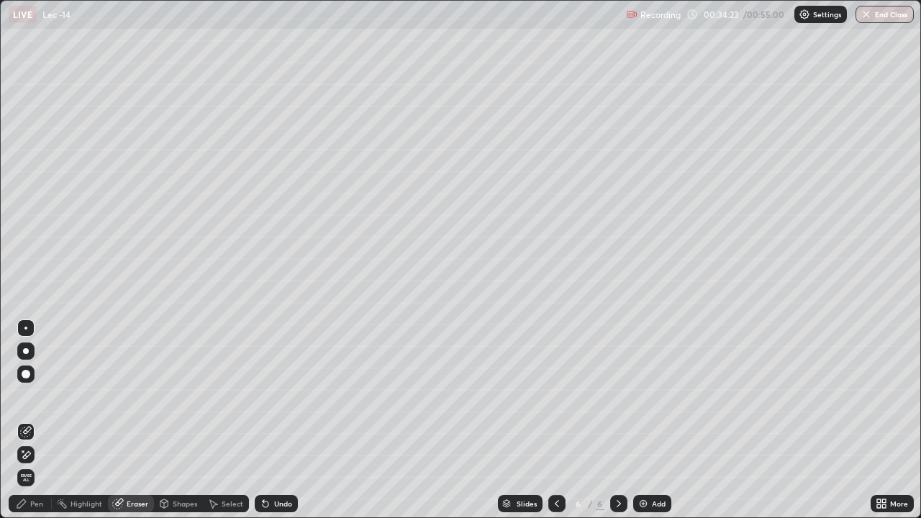
click at [180, 420] on div "Shapes" at bounding box center [185, 503] width 24 height 7
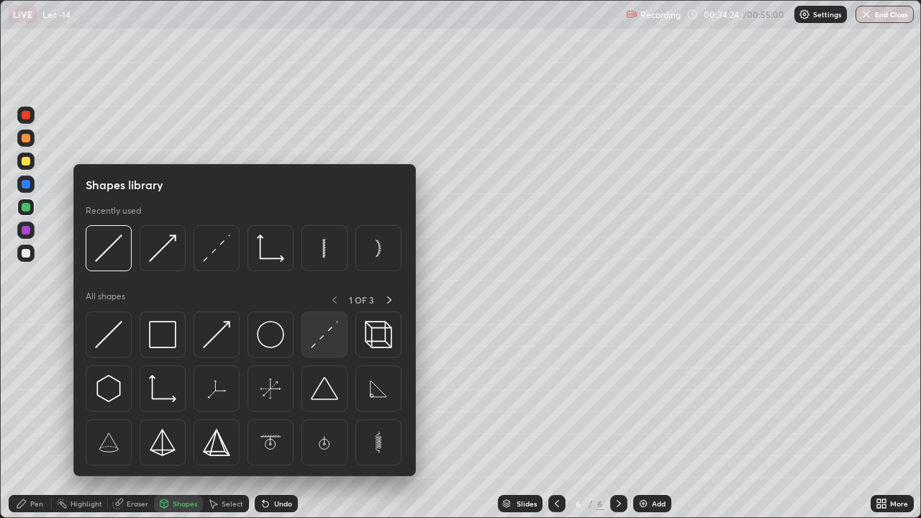
click at [317, 332] on img at bounding box center [324, 334] width 27 height 27
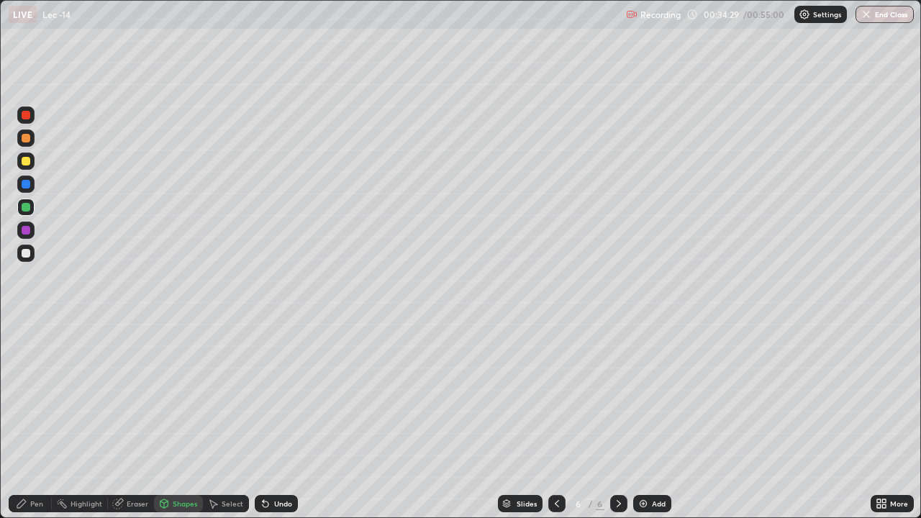
click at [32, 420] on div "Pen" at bounding box center [36, 503] width 13 height 7
click at [189, 420] on div "Shapes" at bounding box center [185, 503] width 24 height 7
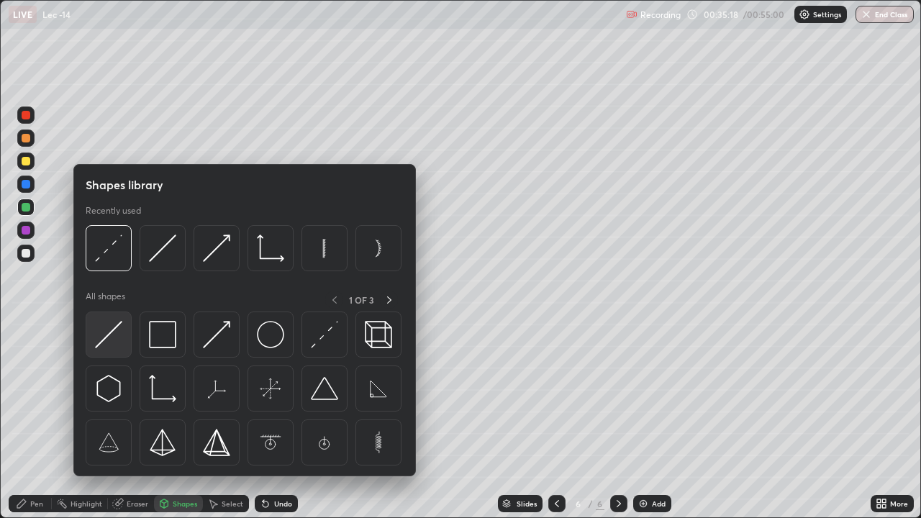
click at [107, 345] on img at bounding box center [108, 334] width 27 height 27
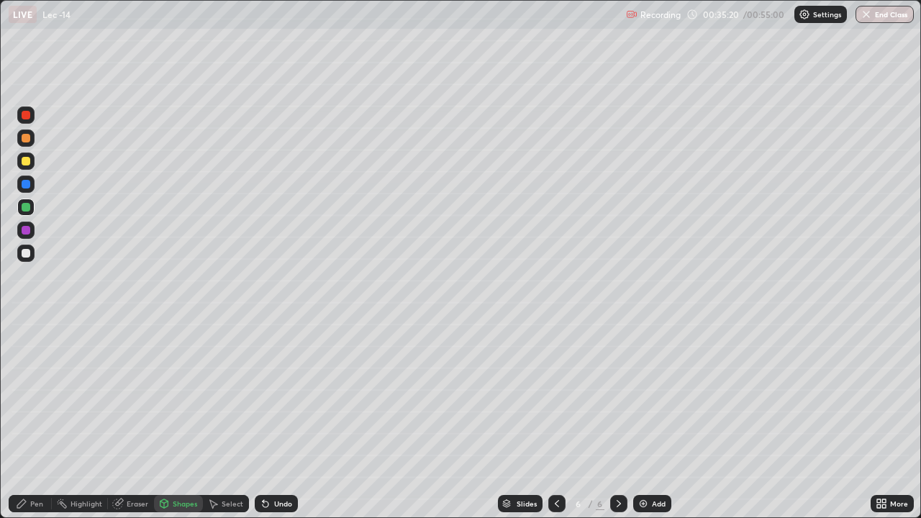
click at [39, 420] on div "Pen" at bounding box center [30, 503] width 43 height 17
click at [274, 420] on div "Undo" at bounding box center [283, 503] width 18 height 7
click at [45, 420] on div "Pen" at bounding box center [30, 503] width 43 height 17
click at [32, 420] on div "Pen" at bounding box center [36, 503] width 13 height 7
click at [40, 420] on div "Pen" at bounding box center [36, 503] width 13 height 7
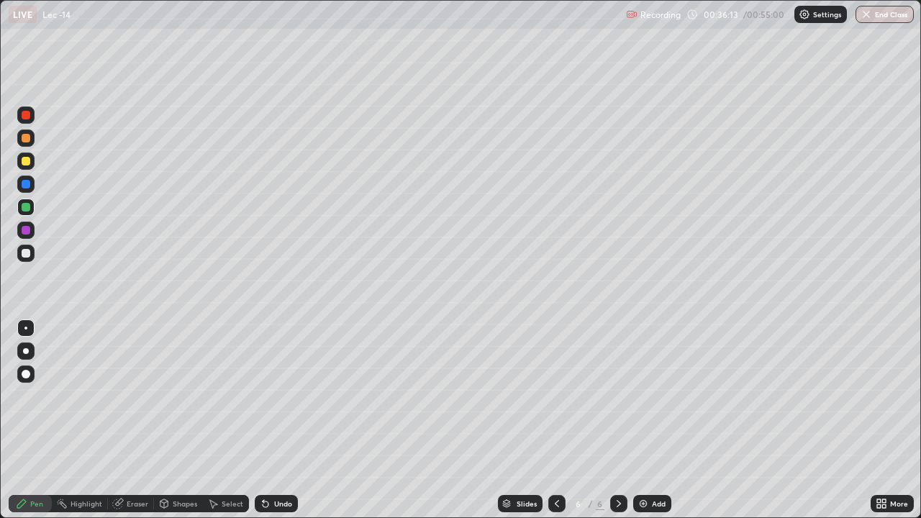
click at [40, 420] on div "Pen" at bounding box center [36, 503] width 13 height 7
click at [30, 420] on div "Pen" at bounding box center [30, 503] width 43 height 17
click at [26, 328] on div at bounding box center [25, 328] width 3 height 3
click at [26, 351] on div at bounding box center [26, 351] width 6 height 6
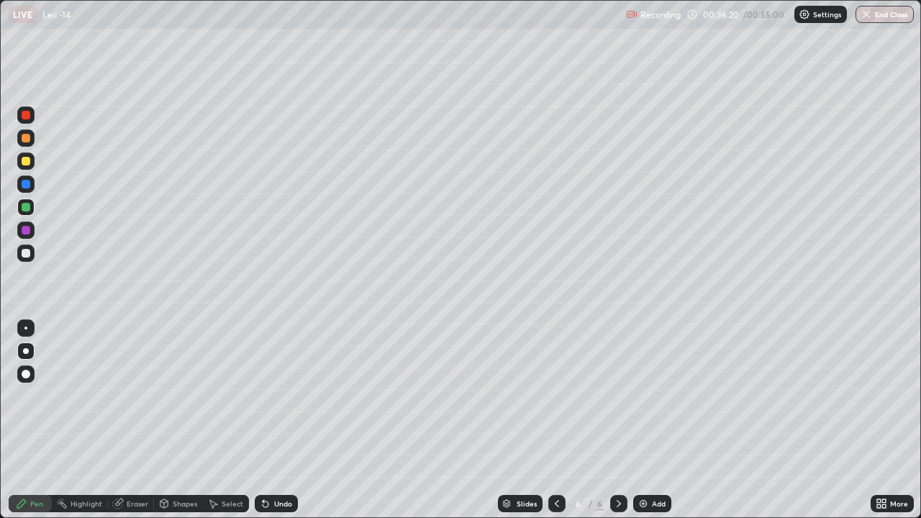
click at [32, 420] on div "Pen" at bounding box center [36, 503] width 13 height 7
click at [81, 420] on div "Highlight" at bounding box center [87, 503] width 32 height 7
click at [287, 420] on div "Undo" at bounding box center [276, 503] width 43 height 17
click at [182, 420] on div "Shapes" at bounding box center [185, 503] width 24 height 7
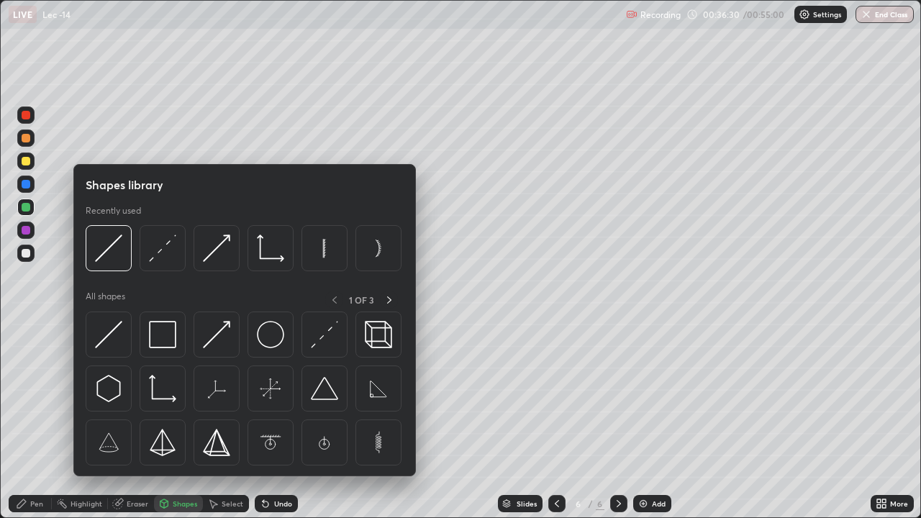
click at [136, 420] on div "Eraser" at bounding box center [138, 503] width 22 height 7
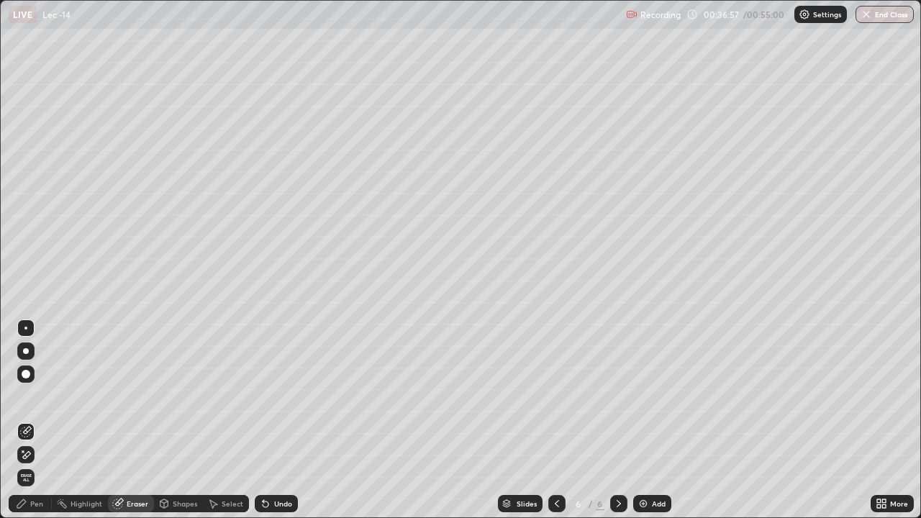
click at [278, 420] on div "Undo" at bounding box center [283, 503] width 18 height 7
click at [37, 420] on div "Pen" at bounding box center [30, 503] width 43 height 17
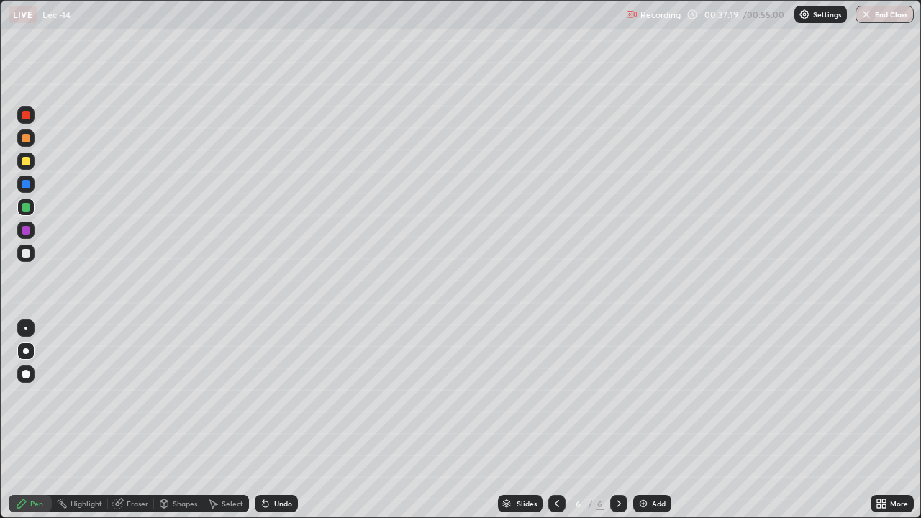
click at [26, 328] on div at bounding box center [25, 328] width 3 height 3
click at [661, 420] on div "Add" at bounding box center [659, 503] width 14 height 7
click at [616, 420] on icon at bounding box center [619, 504] width 12 height 12
click at [548, 420] on div at bounding box center [556, 503] width 17 height 17
click at [653, 420] on div "Add" at bounding box center [659, 503] width 14 height 7
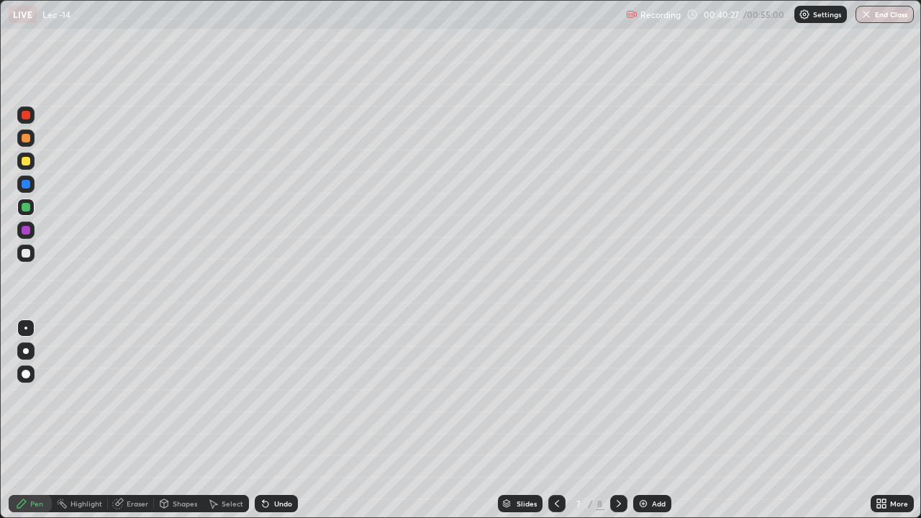
click at [186, 420] on div "Shapes" at bounding box center [185, 503] width 24 height 7
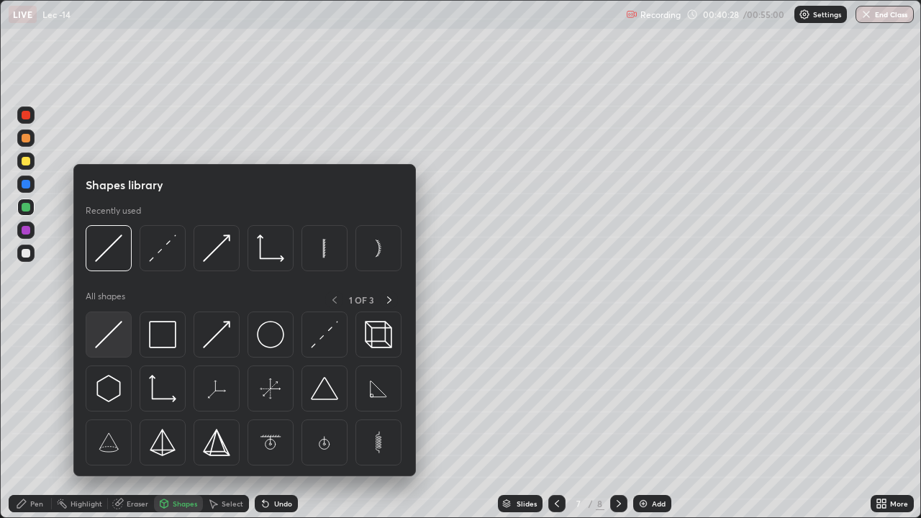
click at [109, 337] on img at bounding box center [108, 334] width 27 height 27
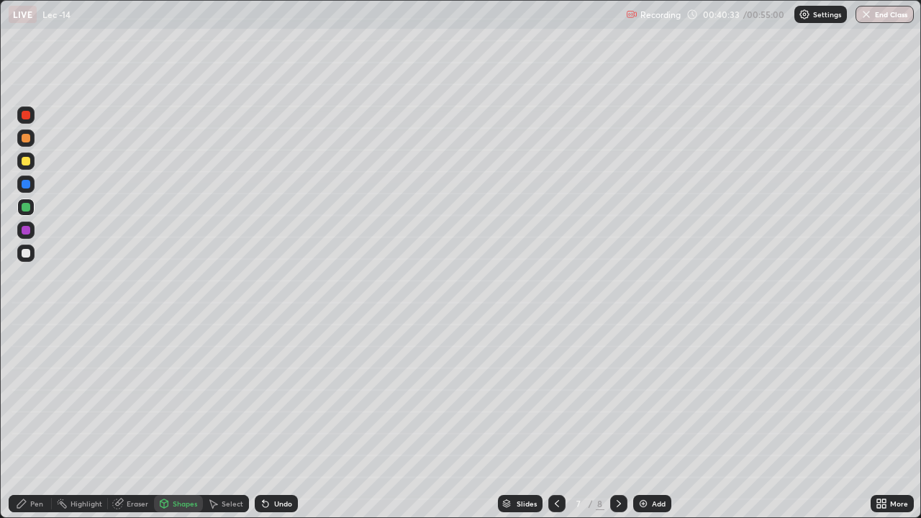
click at [39, 420] on div "Pen" at bounding box center [36, 503] width 13 height 7
click at [180, 420] on div "Shapes" at bounding box center [185, 503] width 24 height 7
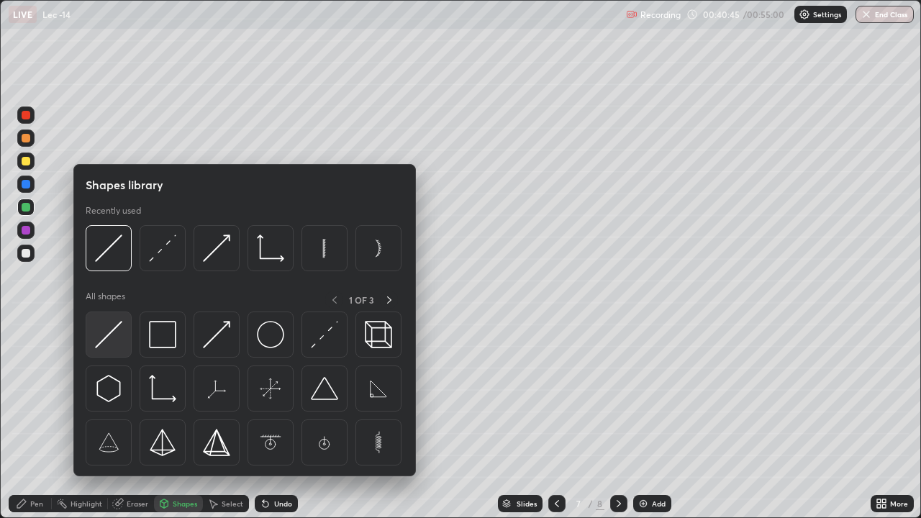
click at [109, 337] on img at bounding box center [108, 334] width 27 height 27
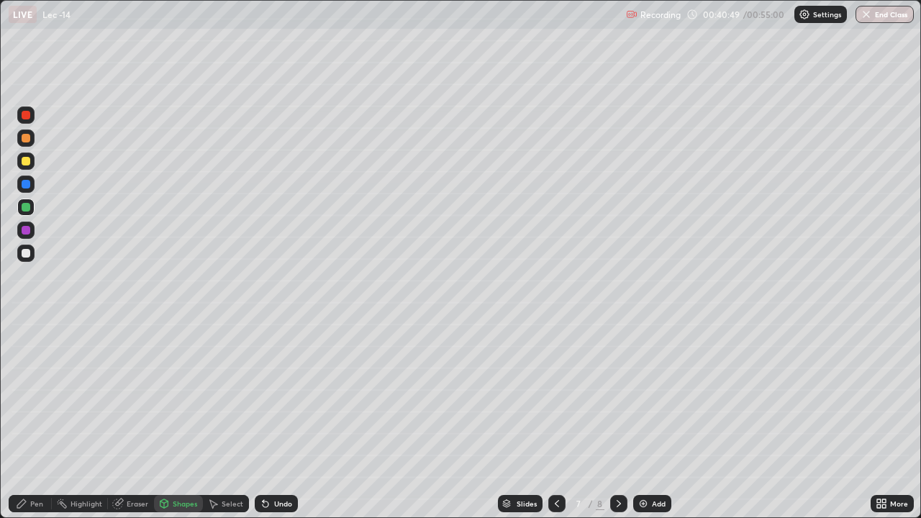
click at [40, 420] on div "Pen" at bounding box center [30, 503] width 43 height 17
click at [173, 420] on div "Shapes" at bounding box center [178, 503] width 49 height 29
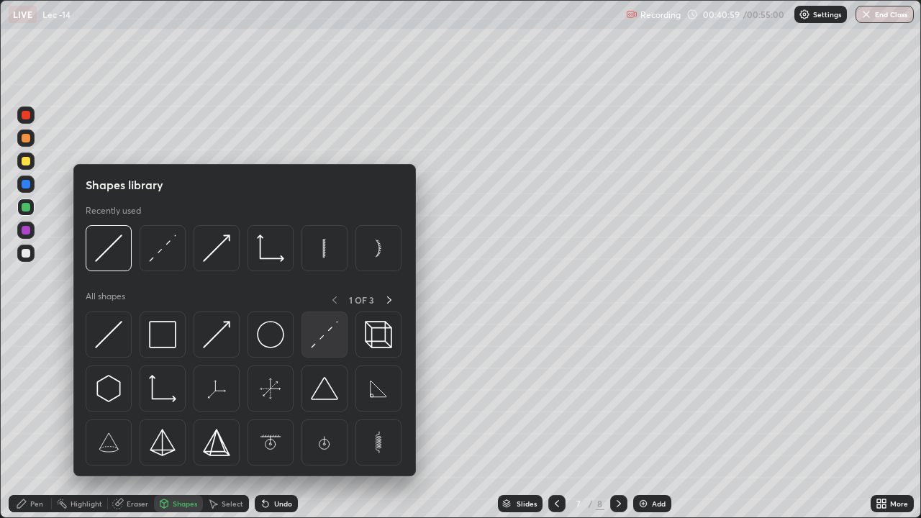
click at [319, 341] on img at bounding box center [324, 334] width 27 height 27
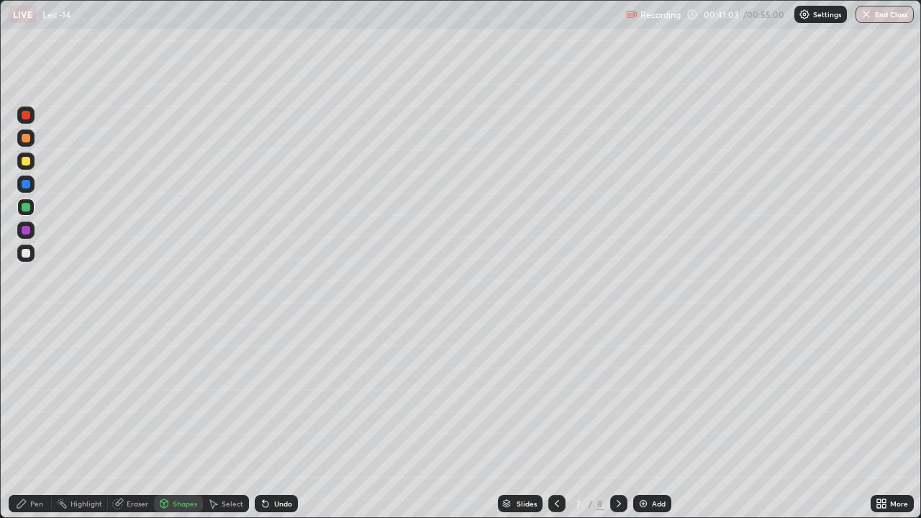
click at [40, 420] on div "Pen" at bounding box center [36, 503] width 13 height 7
click at [173, 420] on div "Shapes" at bounding box center [178, 503] width 49 height 17
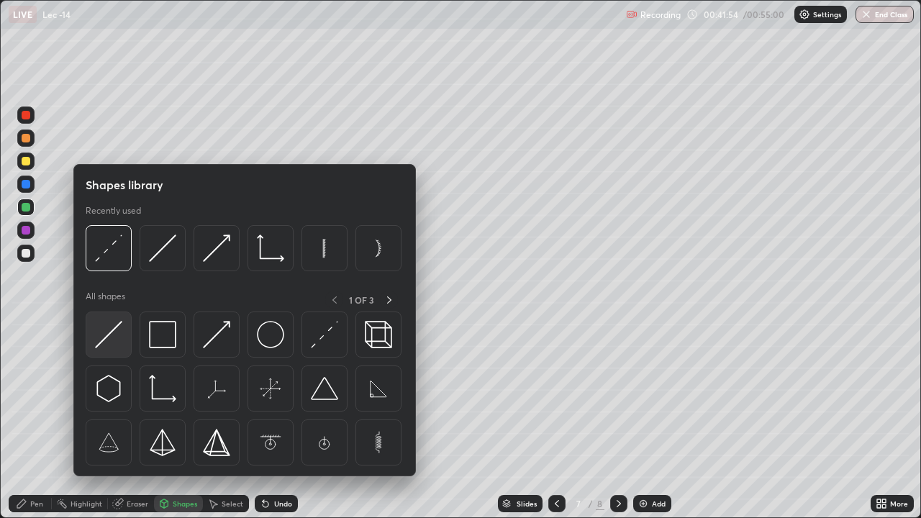
click at [106, 340] on img at bounding box center [108, 334] width 27 height 27
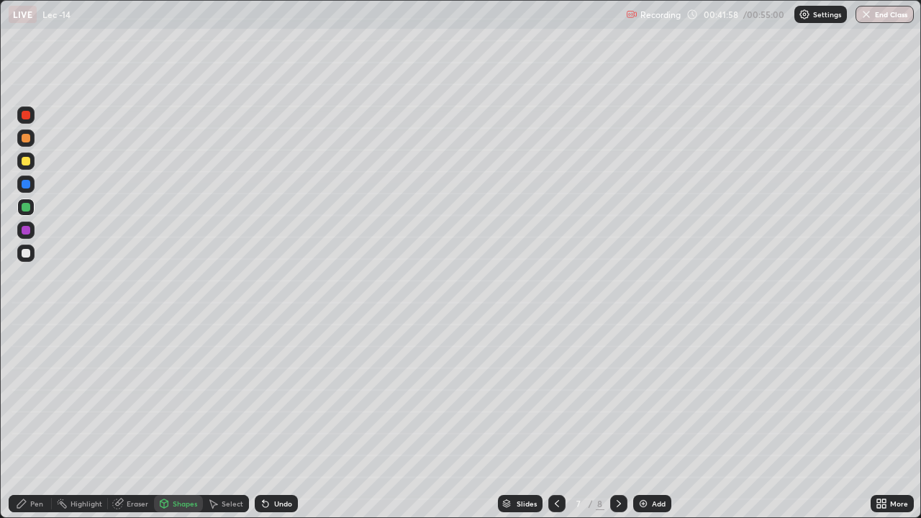
click at [39, 420] on div "Pen" at bounding box center [36, 503] width 13 height 7
click at [175, 420] on div "Shapes" at bounding box center [185, 503] width 24 height 7
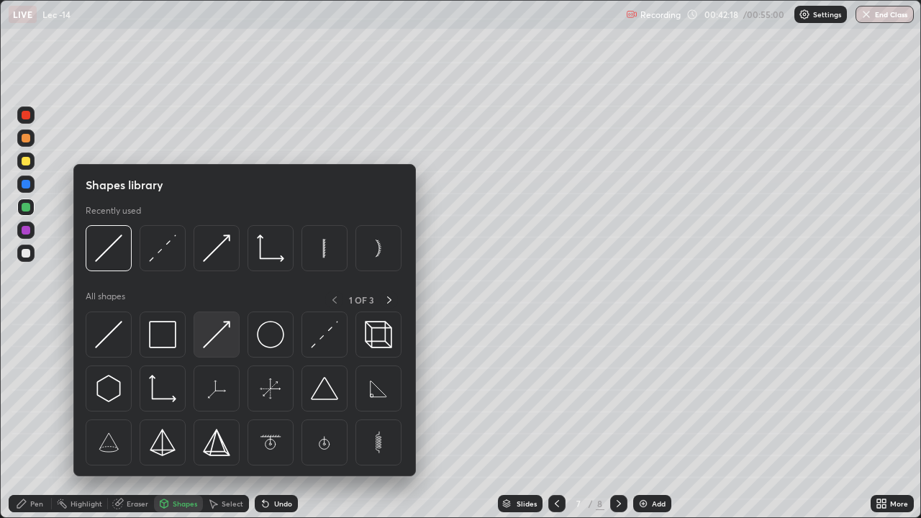
click at [218, 335] on img at bounding box center [216, 334] width 27 height 27
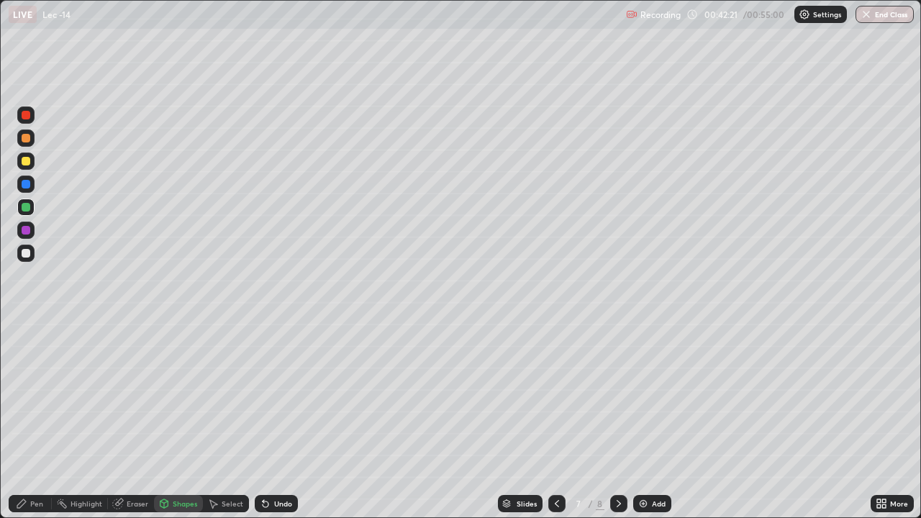
click at [281, 420] on div "Undo" at bounding box center [283, 503] width 18 height 7
click at [182, 420] on div "Shapes" at bounding box center [178, 503] width 49 height 17
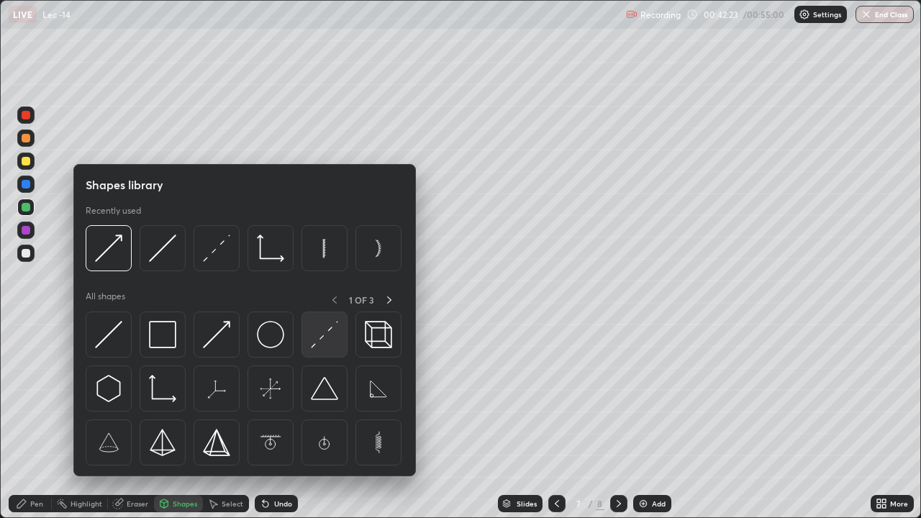
click at [316, 346] on img at bounding box center [324, 334] width 27 height 27
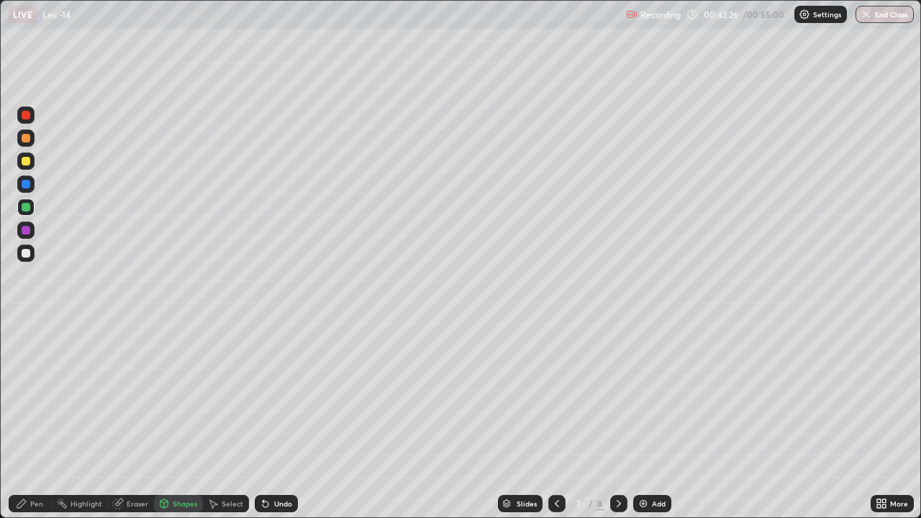
click at [39, 420] on div "Pen" at bounding box center [36, 503] width 13 height 7
click at [175, 420] on div "Shapes" at bounding box center [185, 503] width 24 height 7
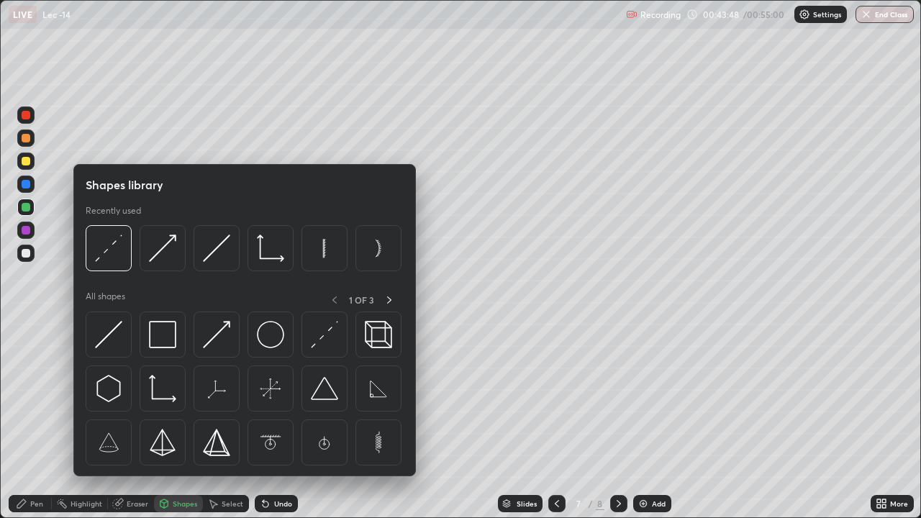
click at [24, 231] on div at bounding box center [26, 230] width 9 height 9
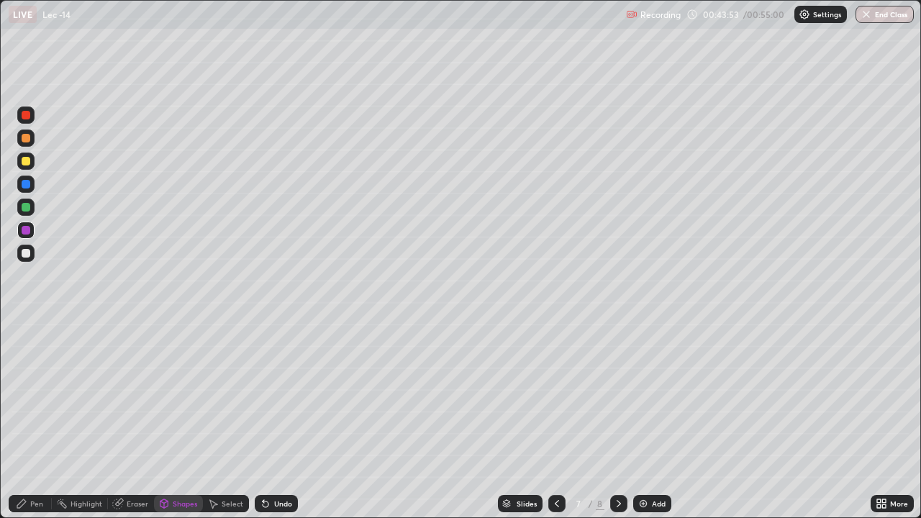
click at [278, 420] on div "Undo" at bounding box center [283, 503] width 18 height 7
click at [37, 420] on div "Pen" at bounding box center [36, 503] width 13 height 7
click at [179, 420] on div "Shapes" at bounding box center [185, 503] width 24 height 7
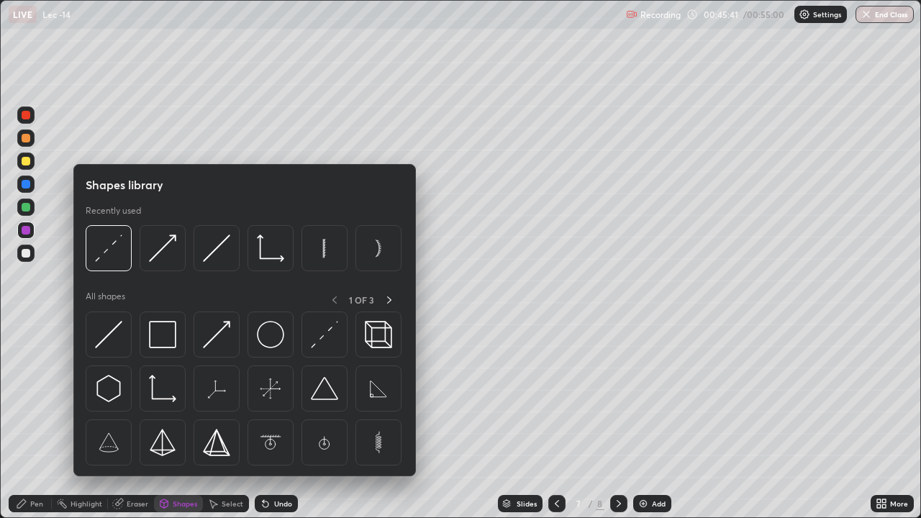
click at [142, 420] on div "Eraser" at bounding box center [138, 503] width 22 height 7
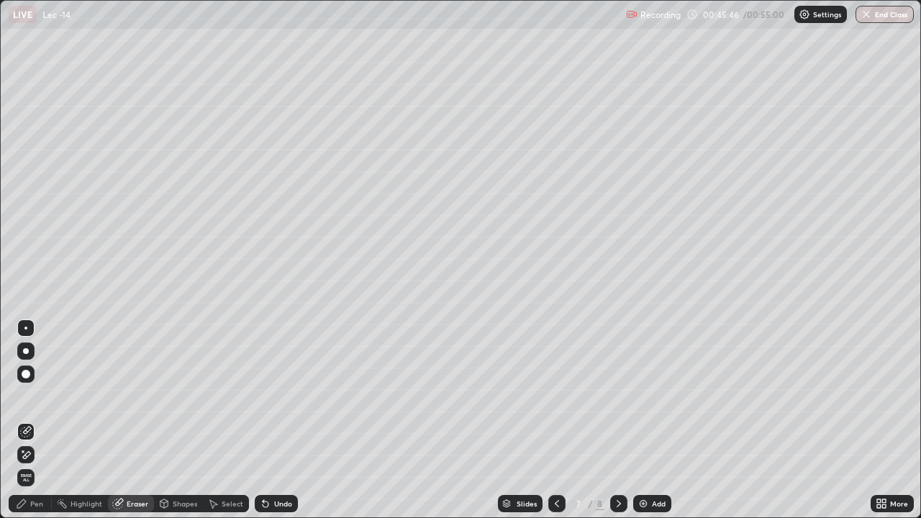
click at [35, 420] on div "Pen" at bounding box center [36, 503] width 13 height 7
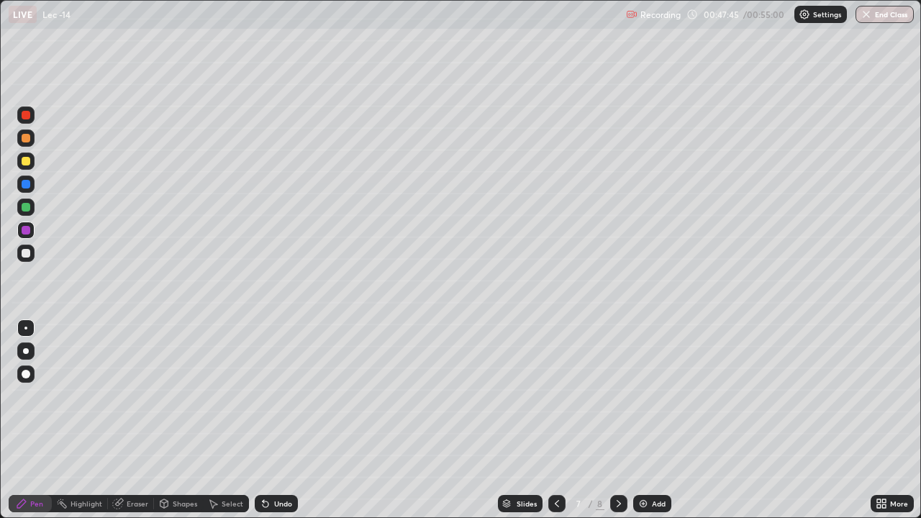
click at [181, 420] on div "Shapes" at bounding box center [185, 503] width 24 height 7
click at [127, 420] on div "Eraser" at bounding box center [138, 503] width 22 height 7
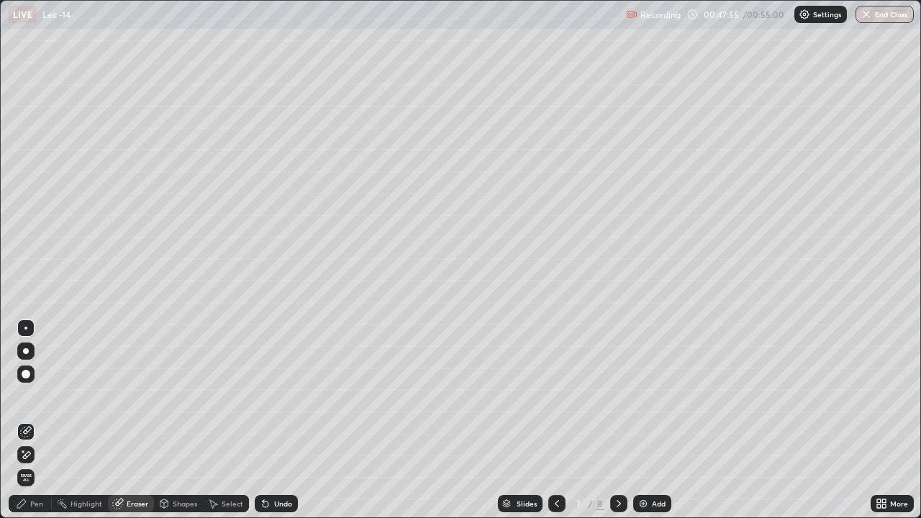
click at [42, 420] on div "Pen" at bounding box center [36, 503] width 13 height 7
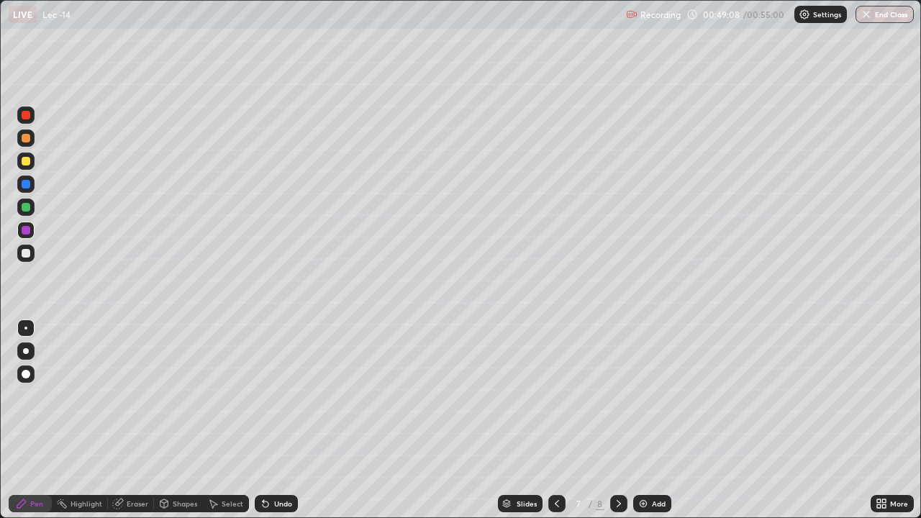
click at [183, 420] on div "Shapes" at bounding box center [185, 503] width 24 height 7
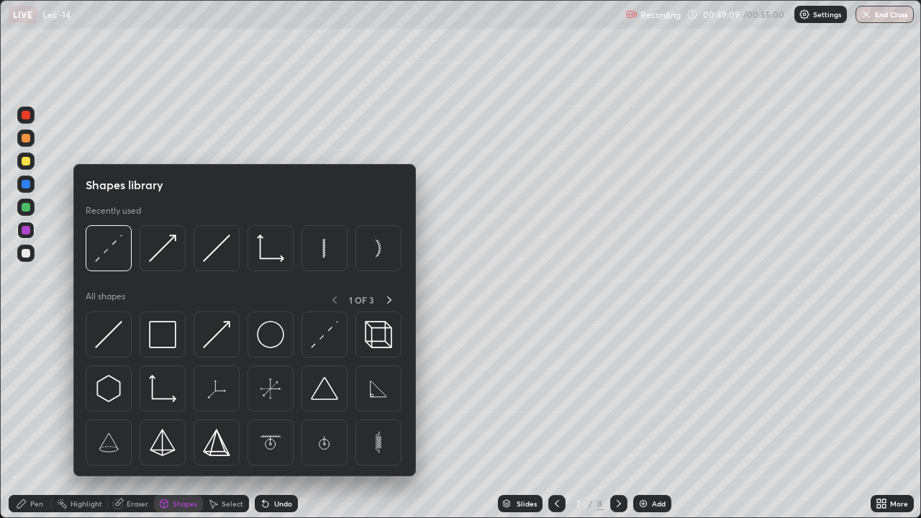
click at [127, 420] on div "Eraser" at bounding box center [131, 503] width 46 height 17
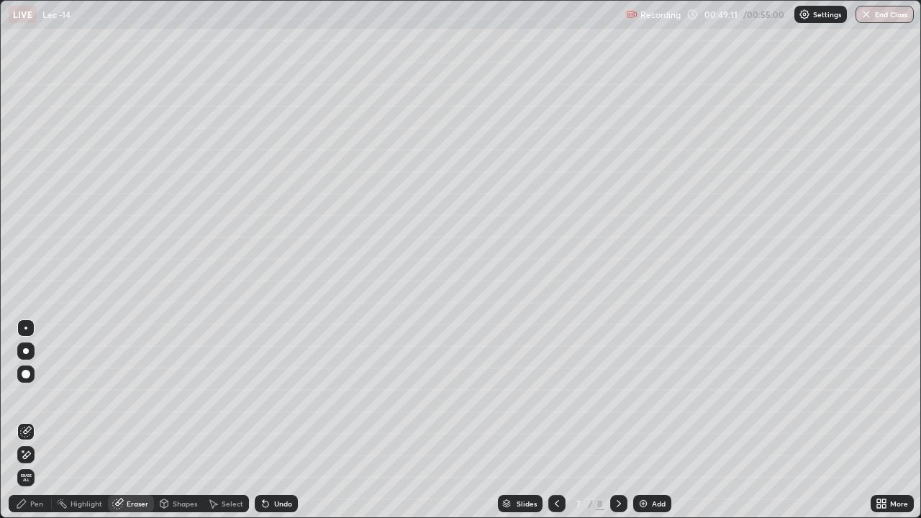
click at [35, 420] on div "Pen" at bounding box center [36, 503] width 13 height 7
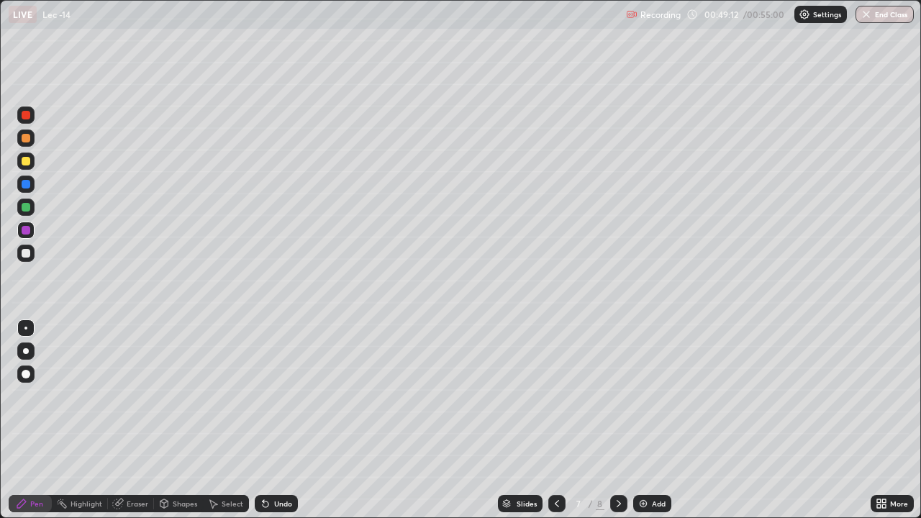
click at [187, 420] on div "Shapes" at bounding box center [185, 503] width 24 height 7
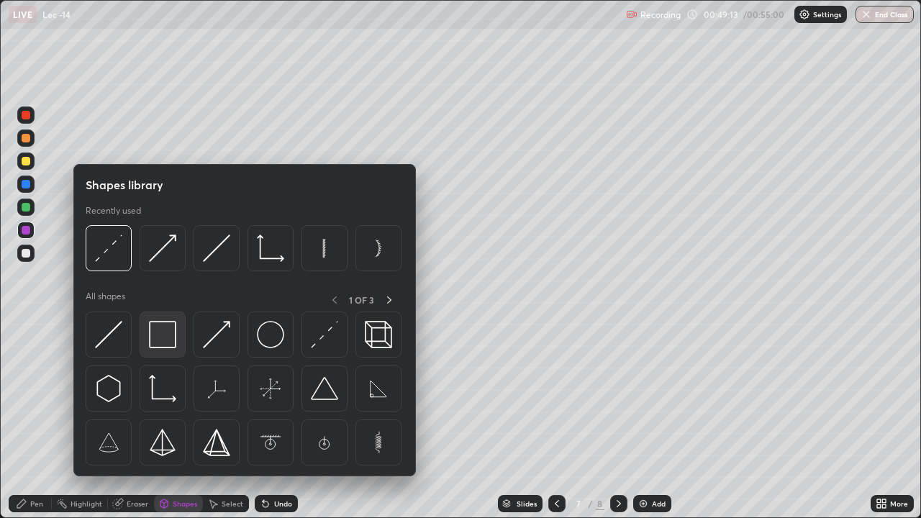
click at [158, 332] on img at bounding box center [162, 334] width 27 height 27
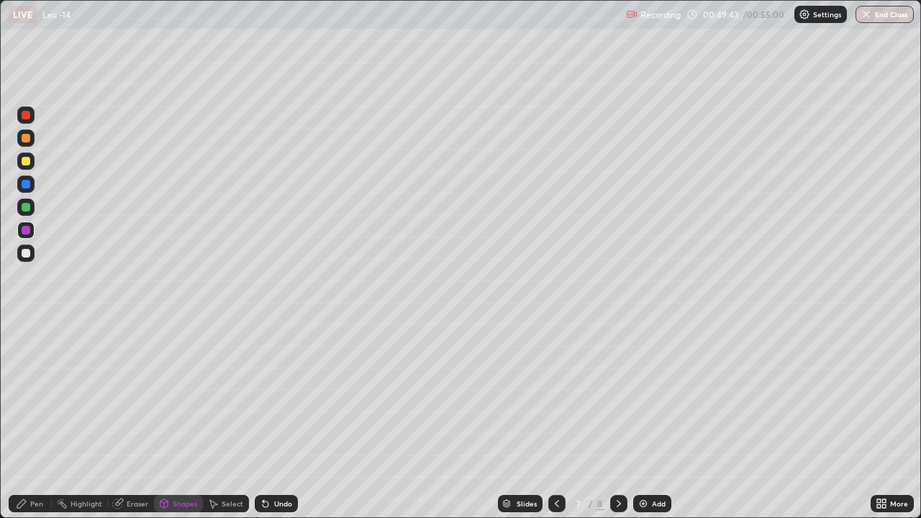
click at [40, 420] on div "Pen" at bounding box center [30, 503] width 43 height 17
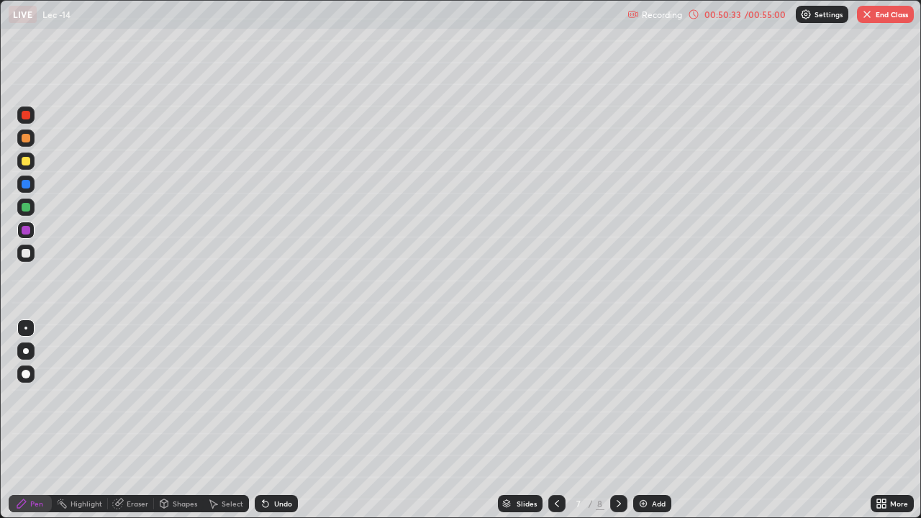
click at [882, 19] on button "End Class" at bounding box center [885, 14] width 57 height 17
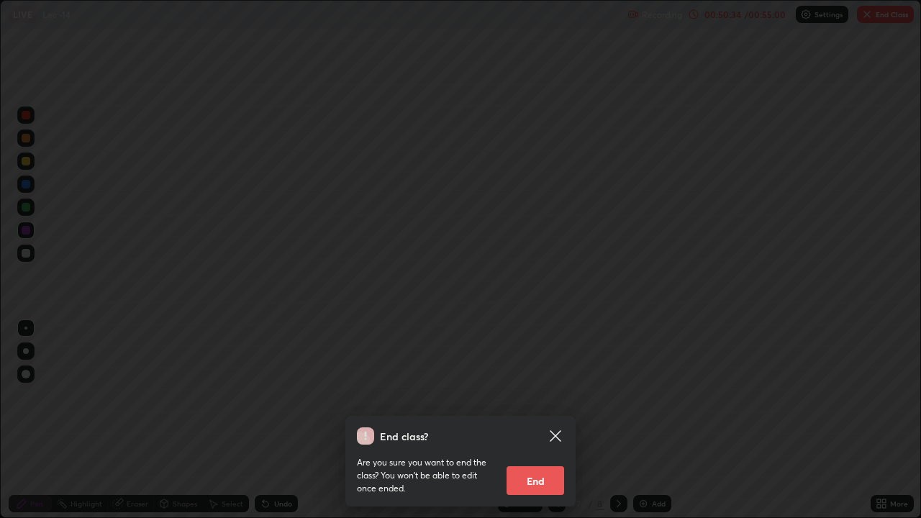
click at [546, 420] on button "End" at bounding box center [536, 480] width 58 height 29
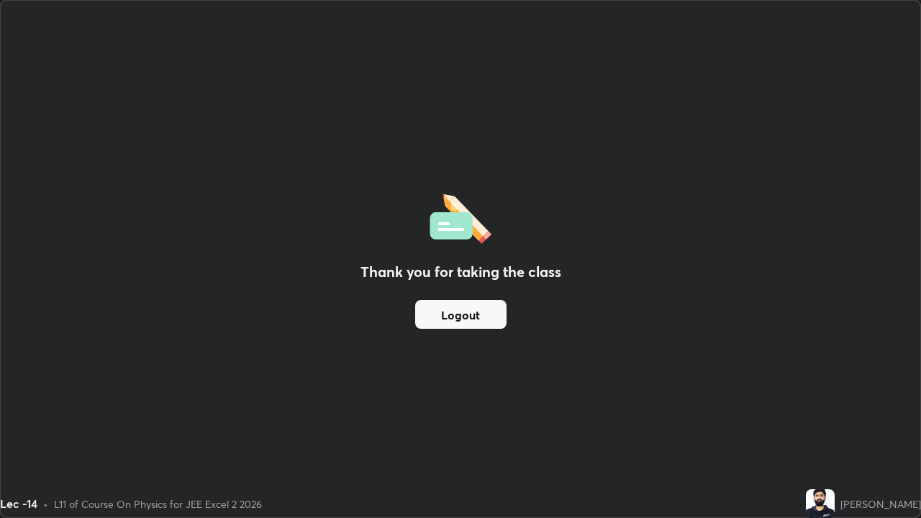
click at [486, 325] on button "Logout" at bounding box center [460, 314] width 91 height 29
click at [491, 319] on button "Logout" at bounding box center [460, 314] width 91 height 29
